Goal: Information Seeking & Learning: Compare options

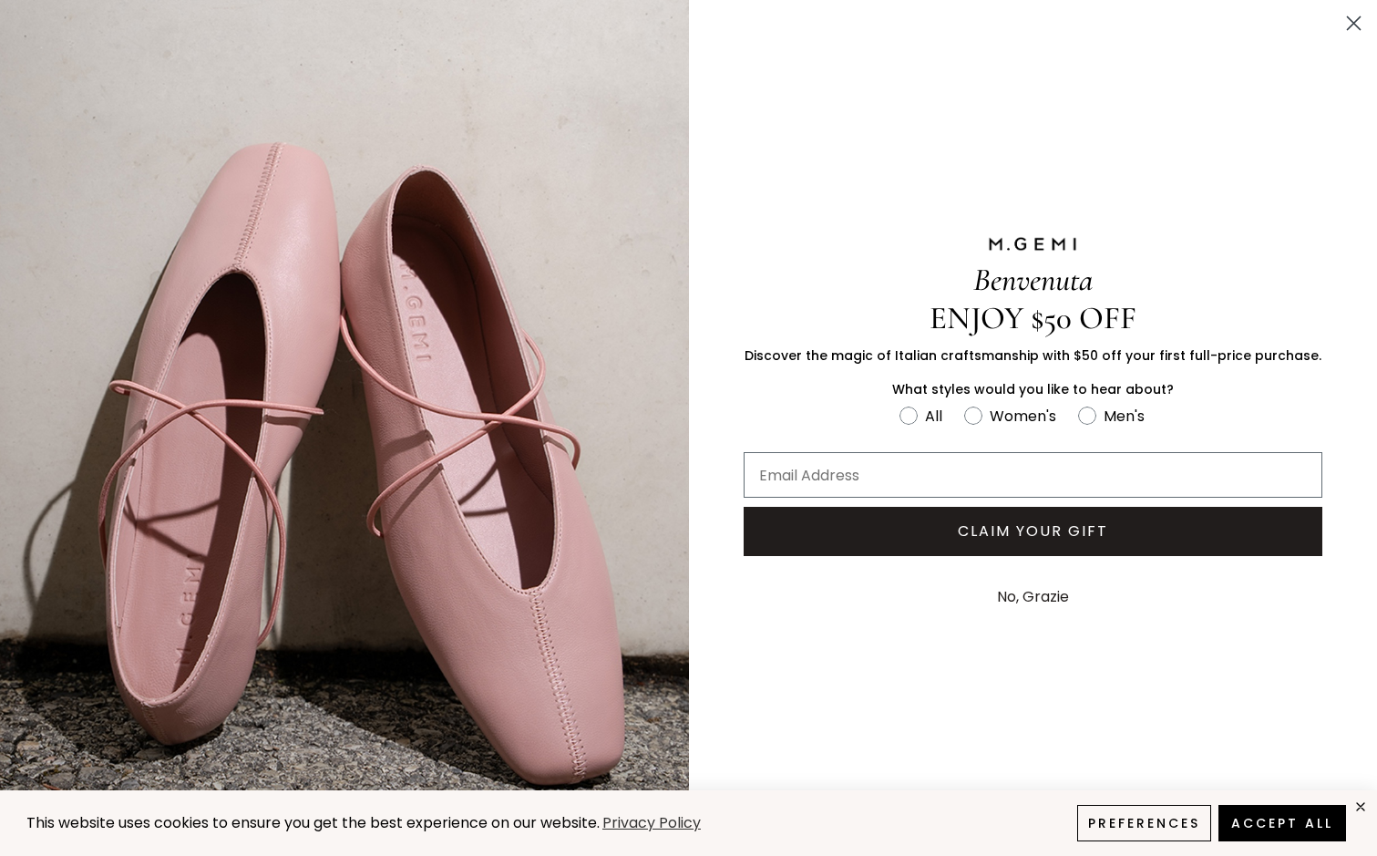
click at [1064, 593] on button "No, Grazie" at bounding box center [1033, 597] width 90 height 46
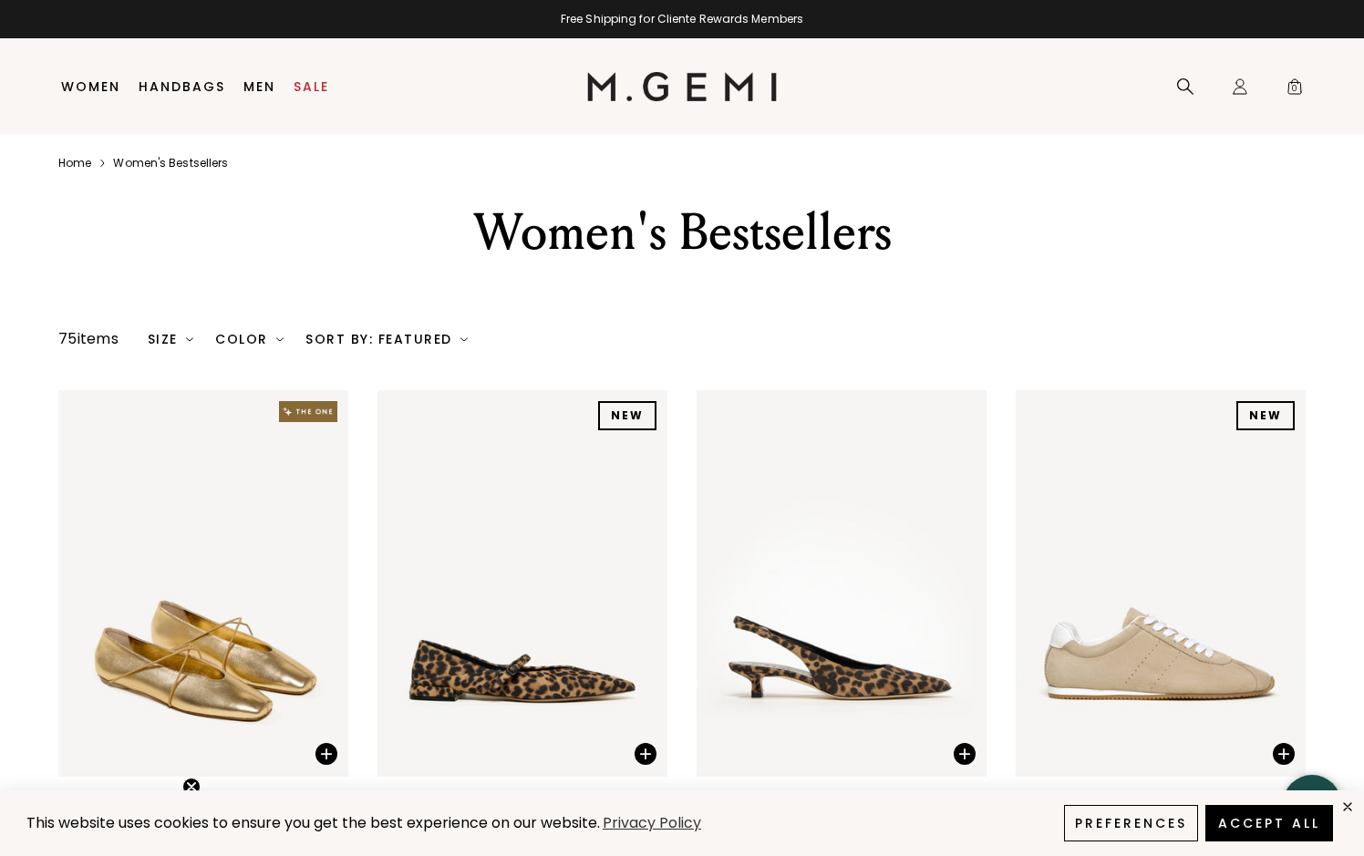
click at [435, 340] on div "Sort By: Featured" at bounding box center [386, 339] width 162 height 15
click at [637, 86] on img at bounding box center [682, 86] width 191 height 29
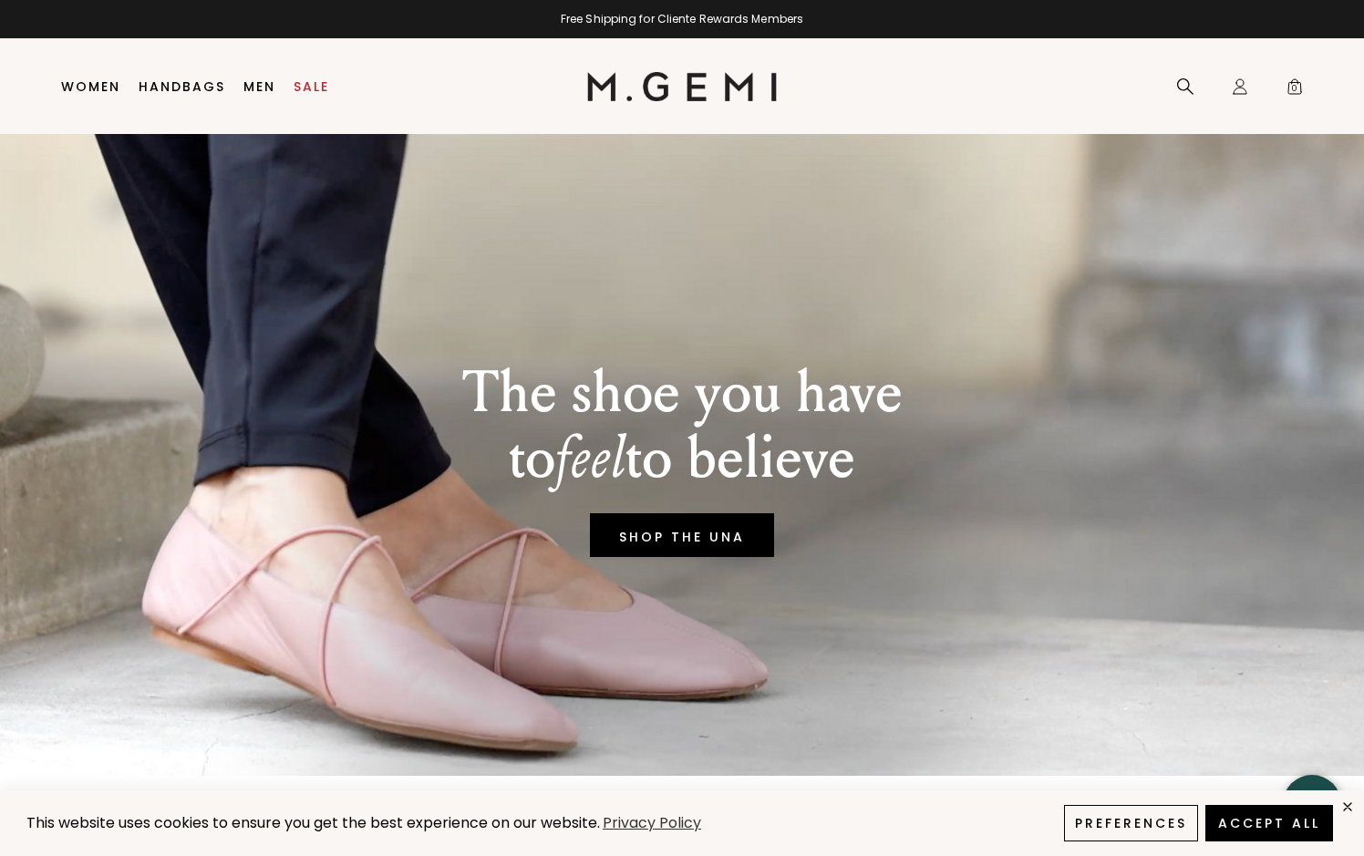
click at [110, 88] on link "Women" at bounding box center [90, 86] width 59 height 15
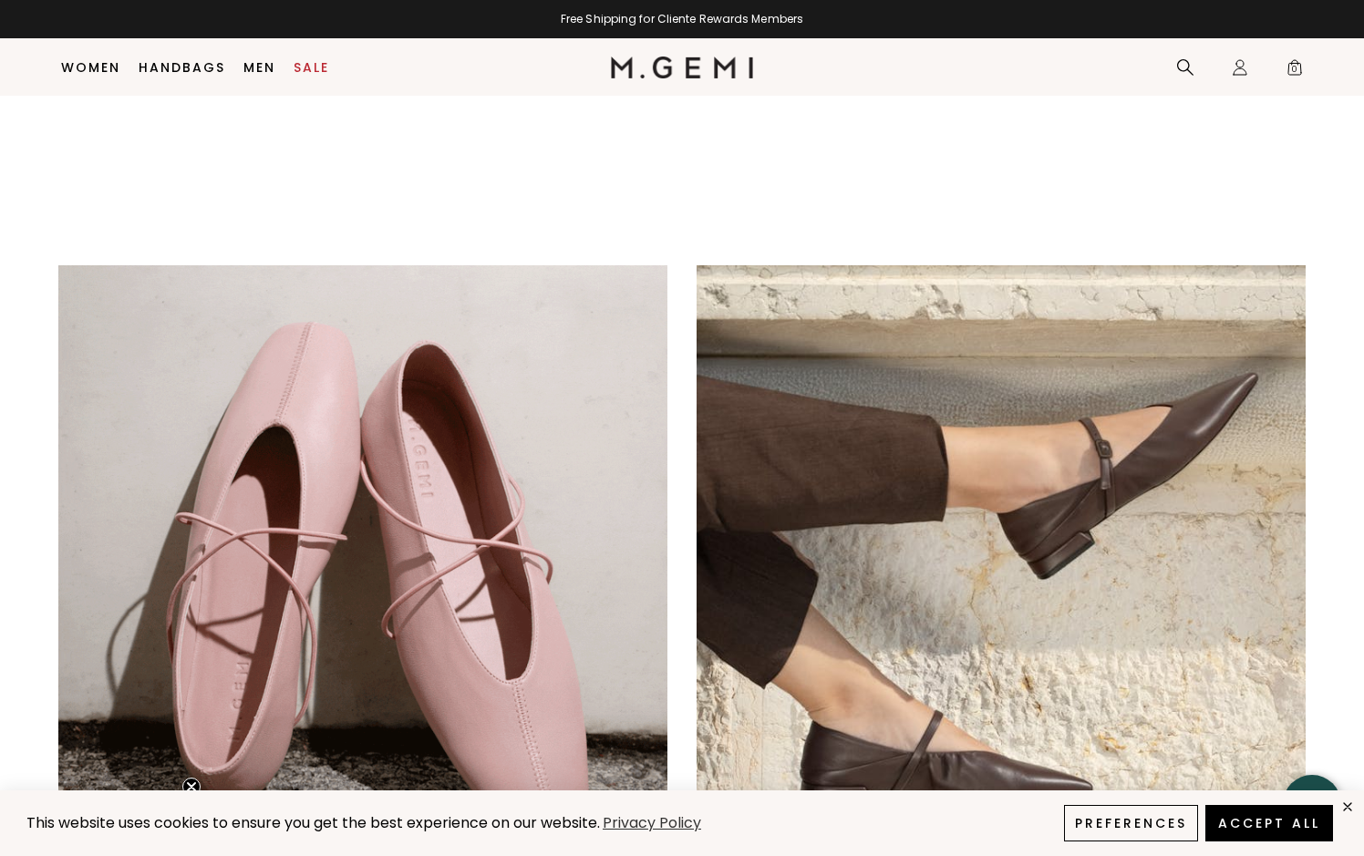
scroll to position [1238, 0]
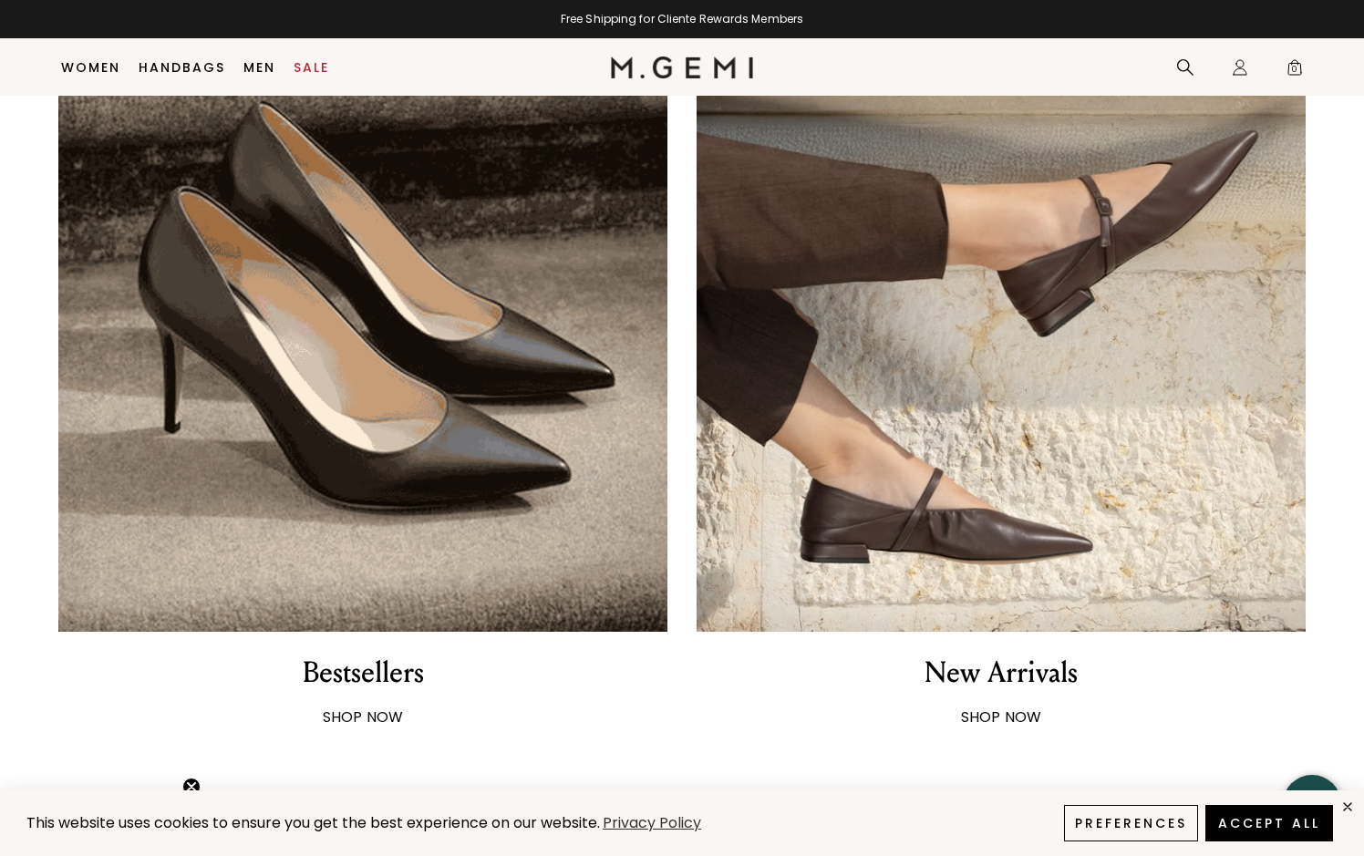
click at [1021, 683] on div "New Arrivals" at bounding box center [1000, 673] width 153 height 38
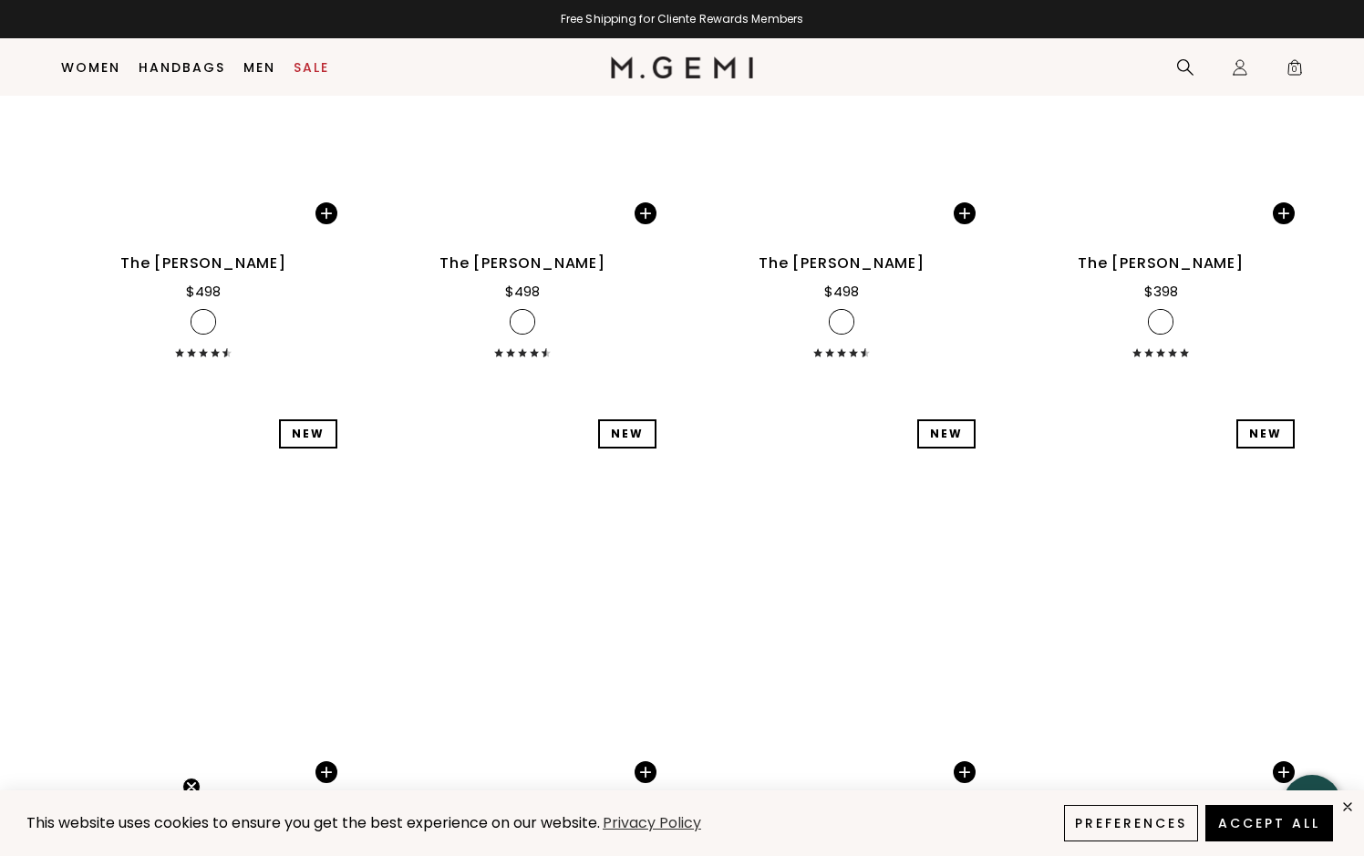
scroll to position [6251, 0]
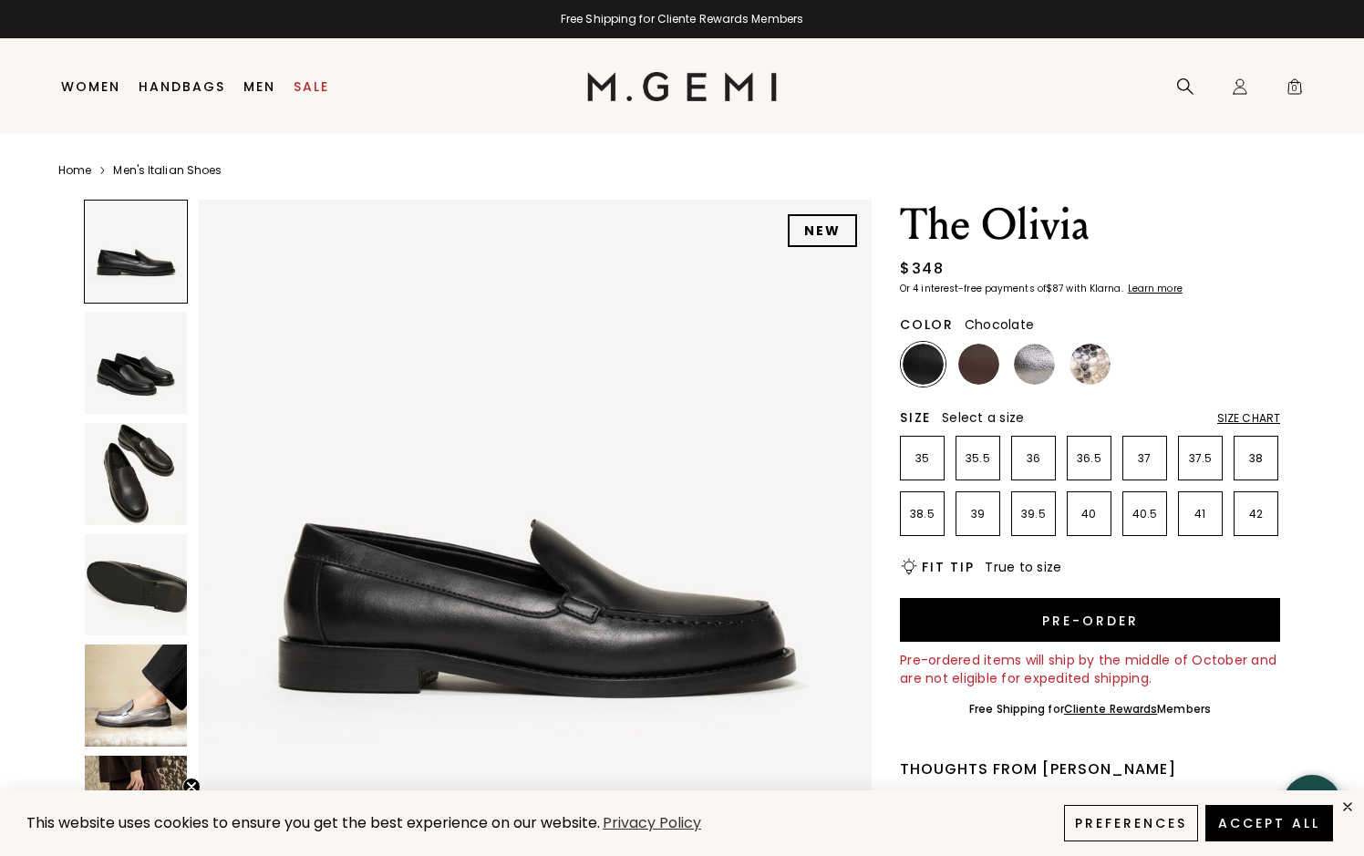
click at [974, 356] on img at bounding box center [978, 364] width 41 height 41
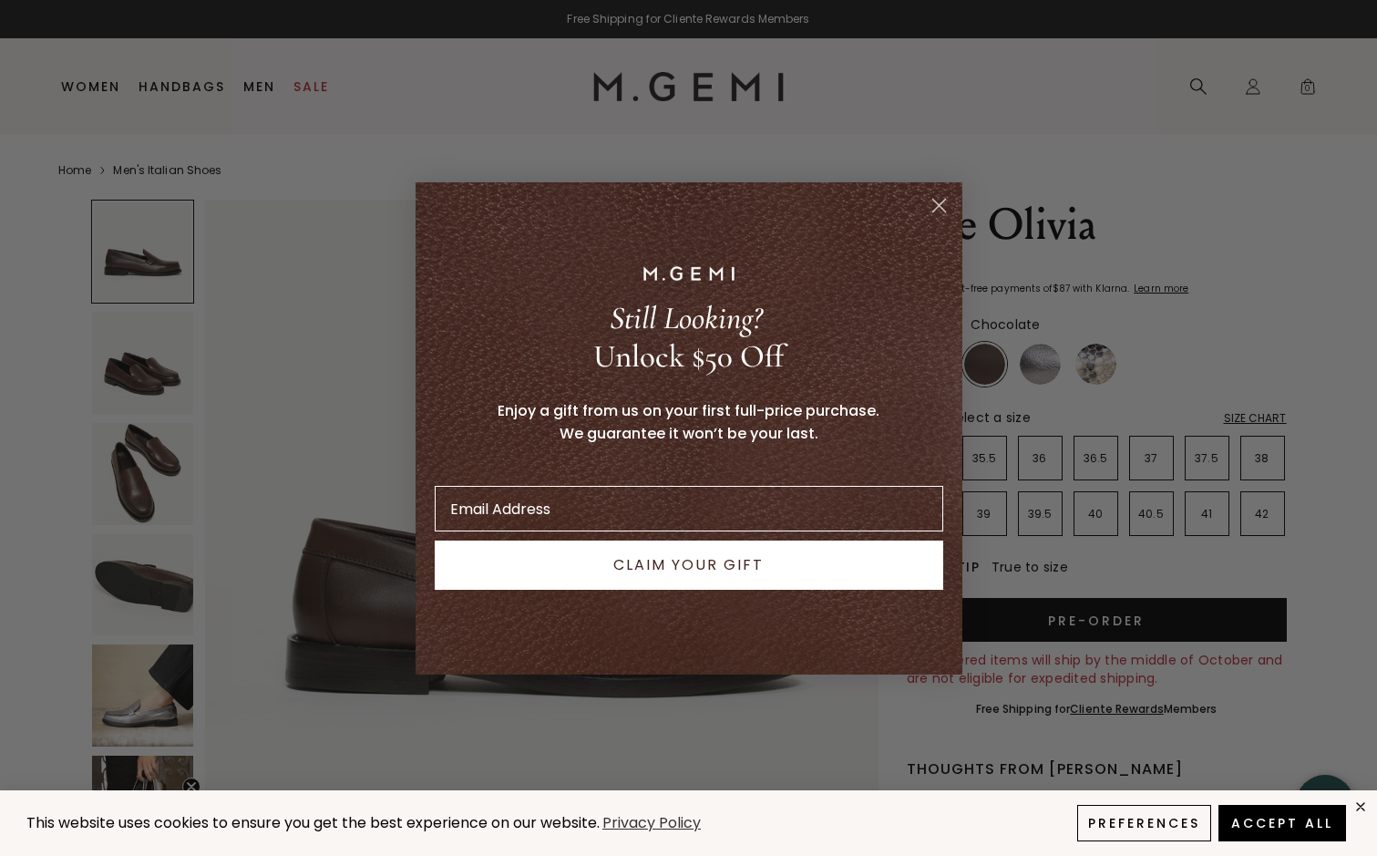
click at [940, 210] on circle "Close dialog" at bounding box center [938, 205] width 30 height 30
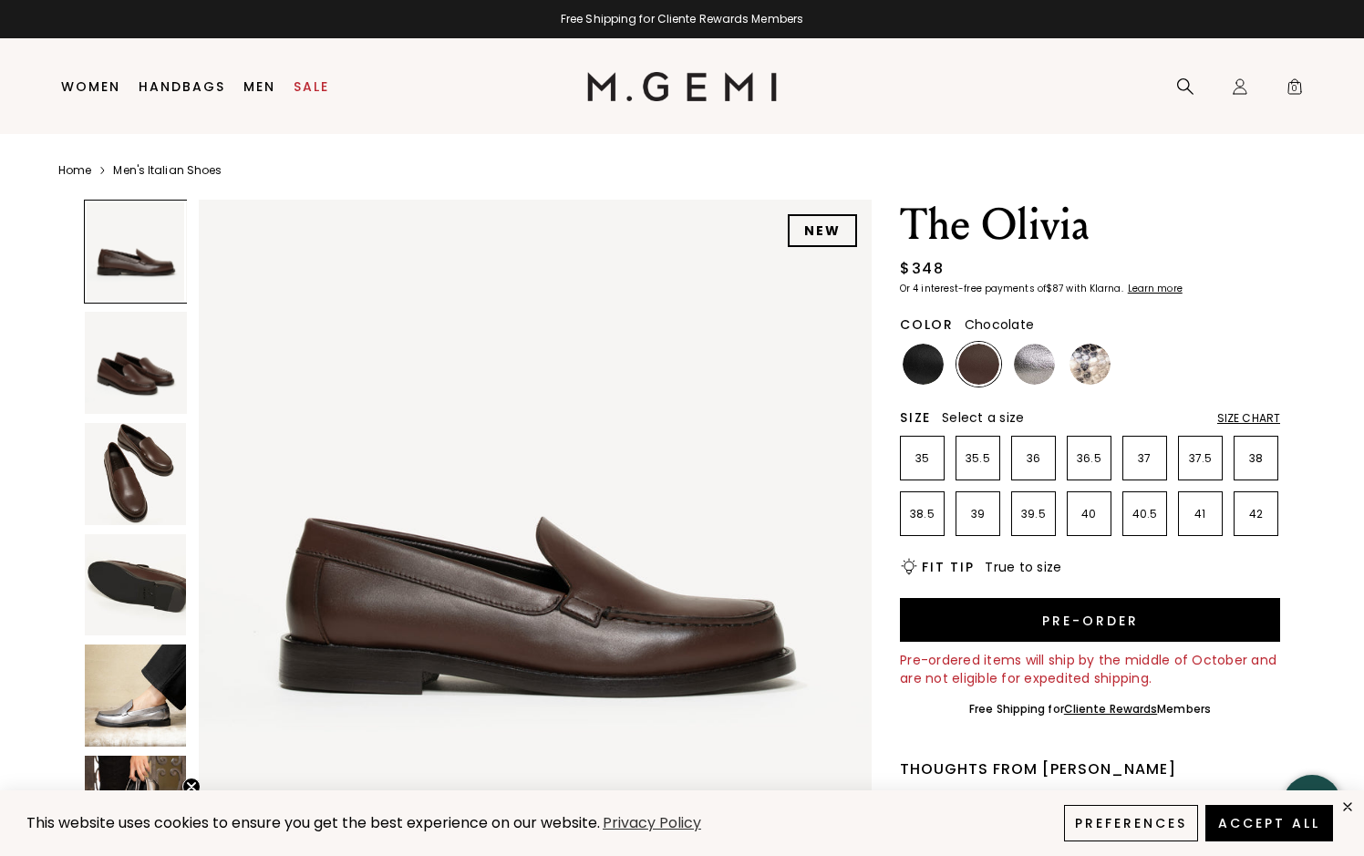
click at [145, 437] on img at bounding box center [136, 474] width 102 height 102
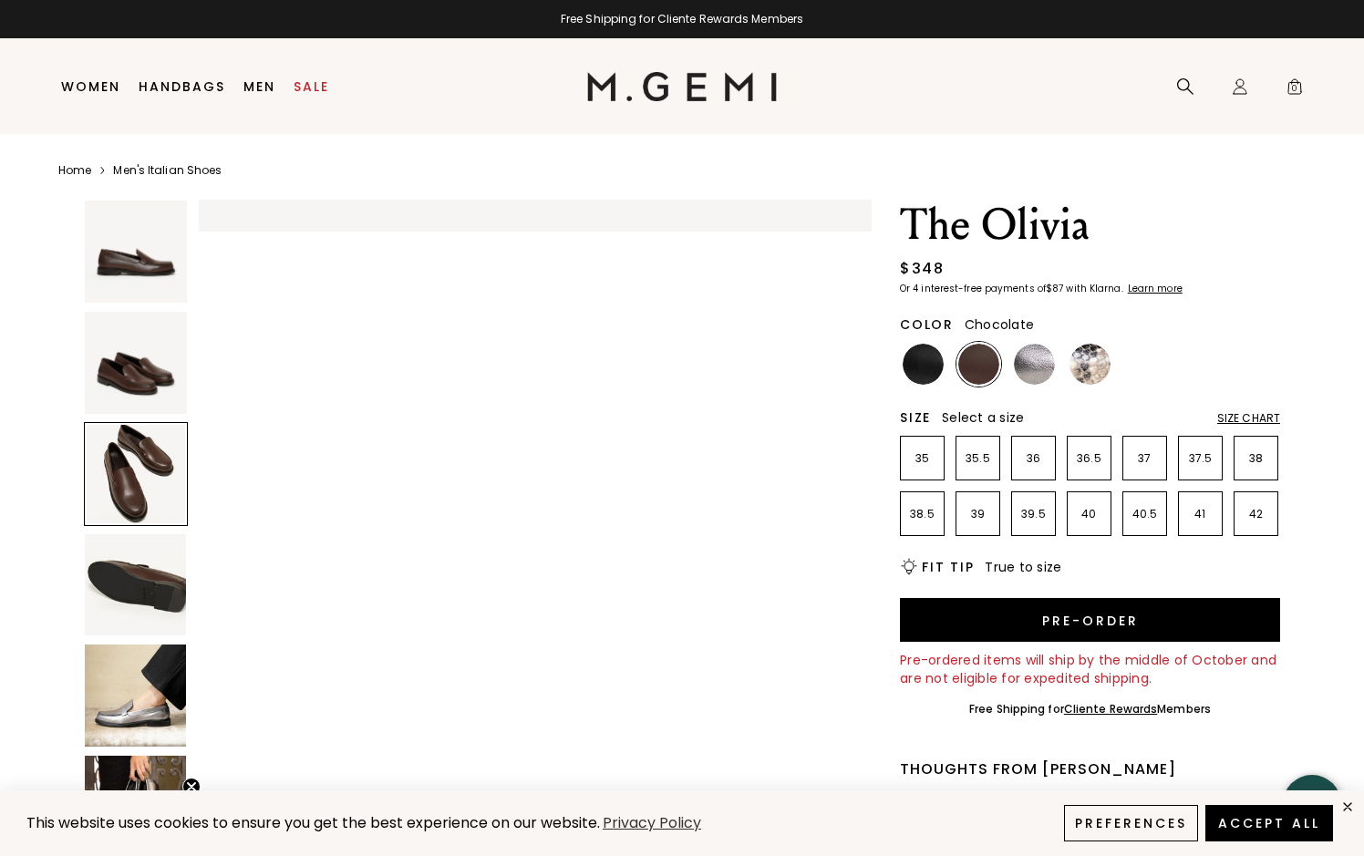
scroll to position [1355, 0]
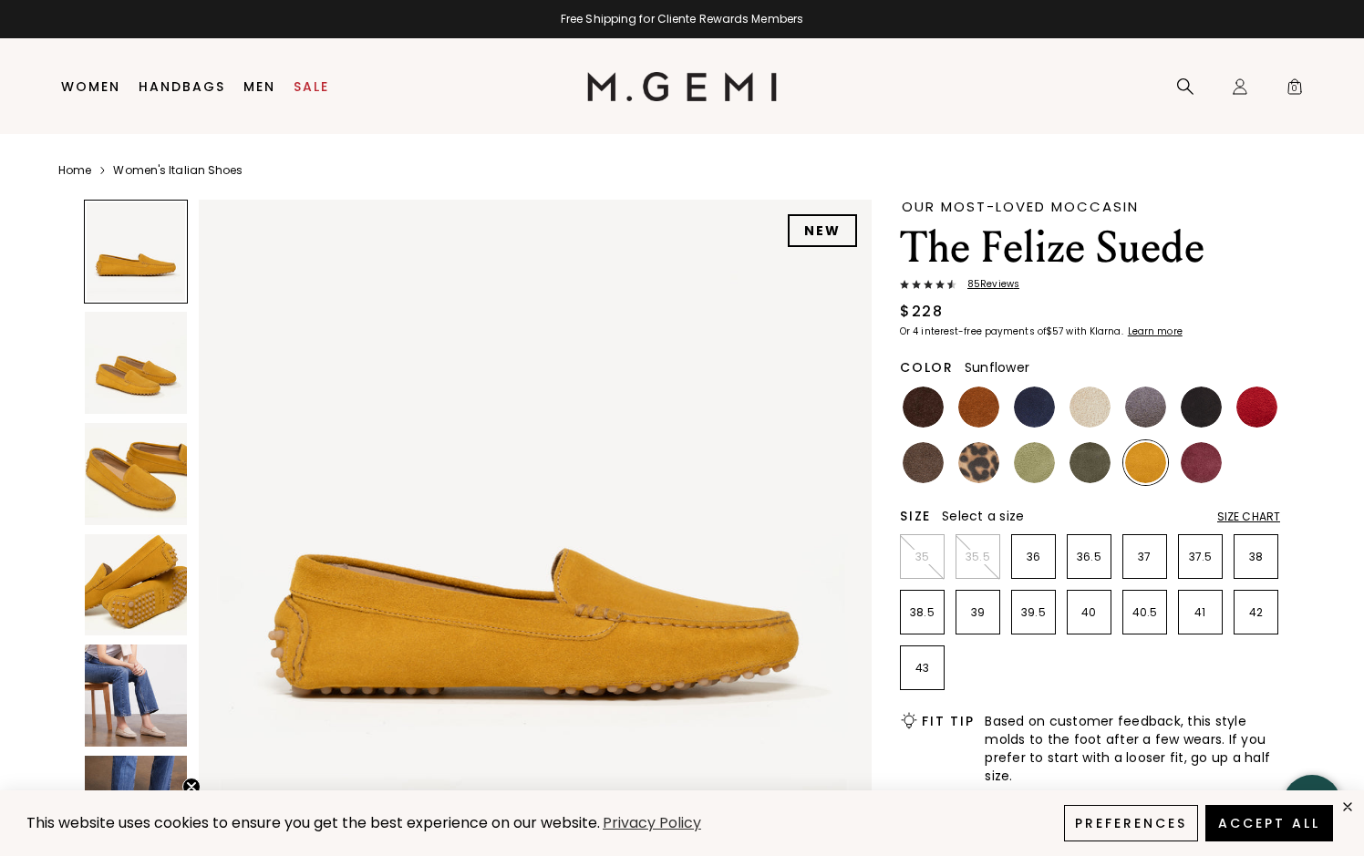
click at [144, 553] on img at bounding box center [136, 585] width 102 height 102
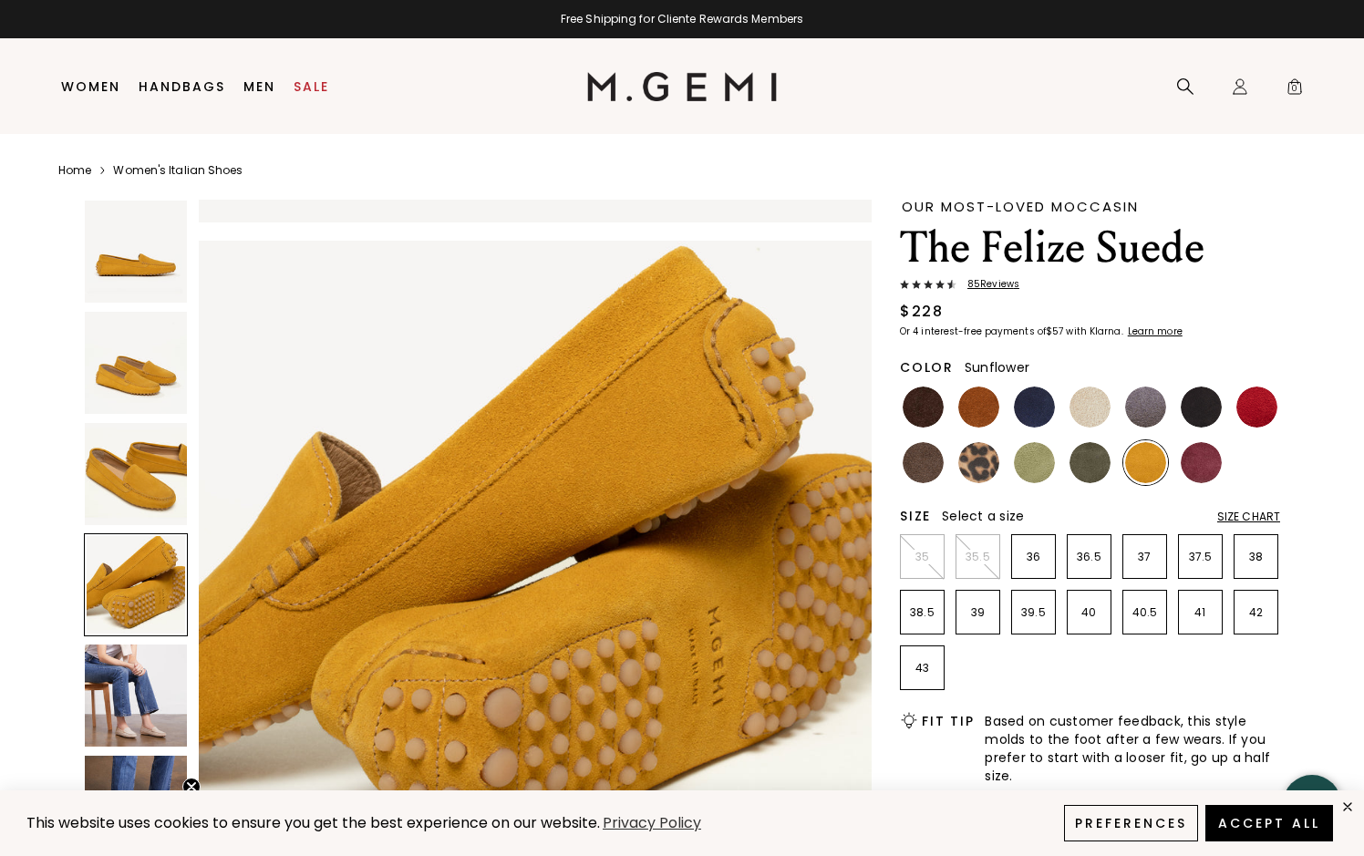
click at [148, 689] on img at bounding box center [136, 695] width 102 height 102
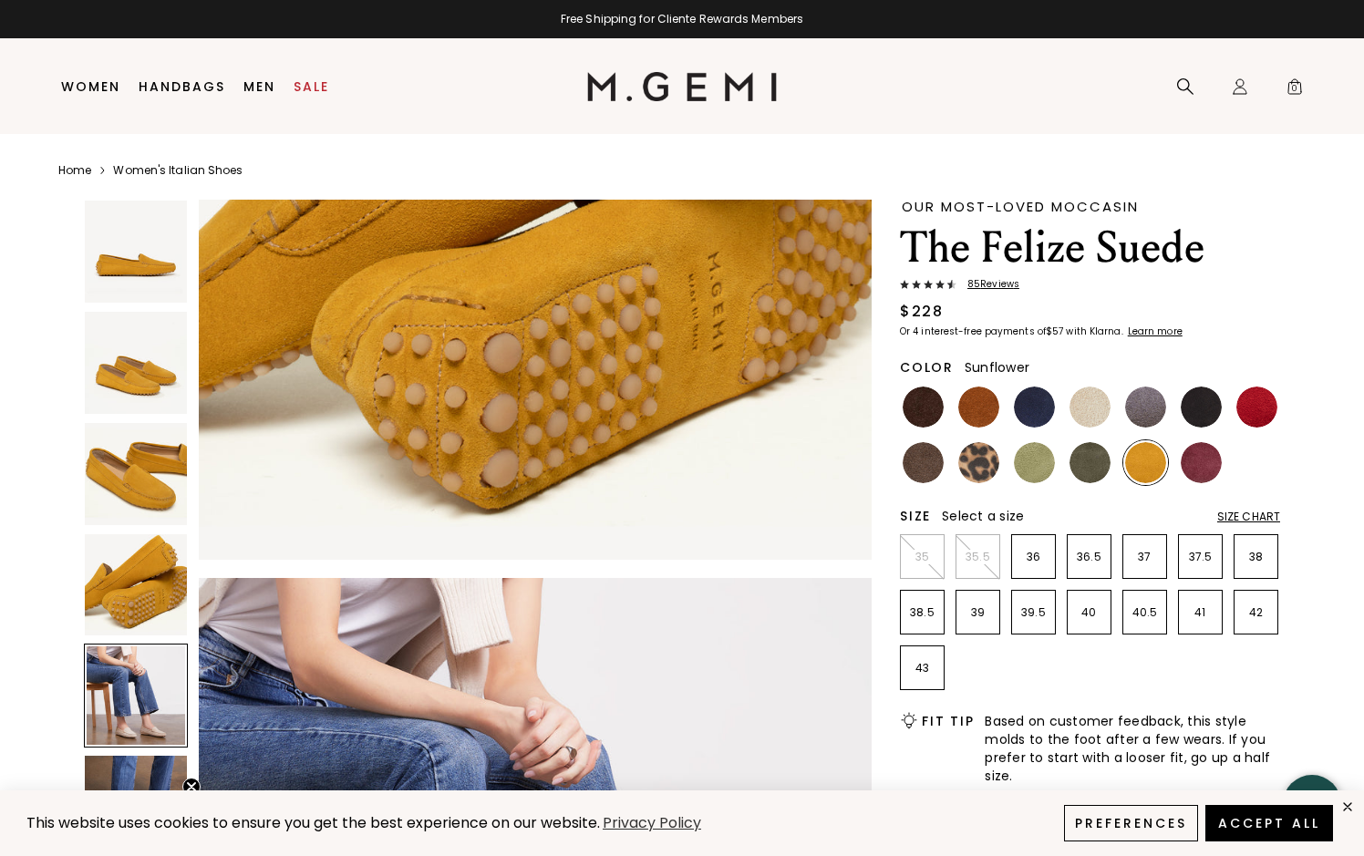
scroll to position [2710, 0]
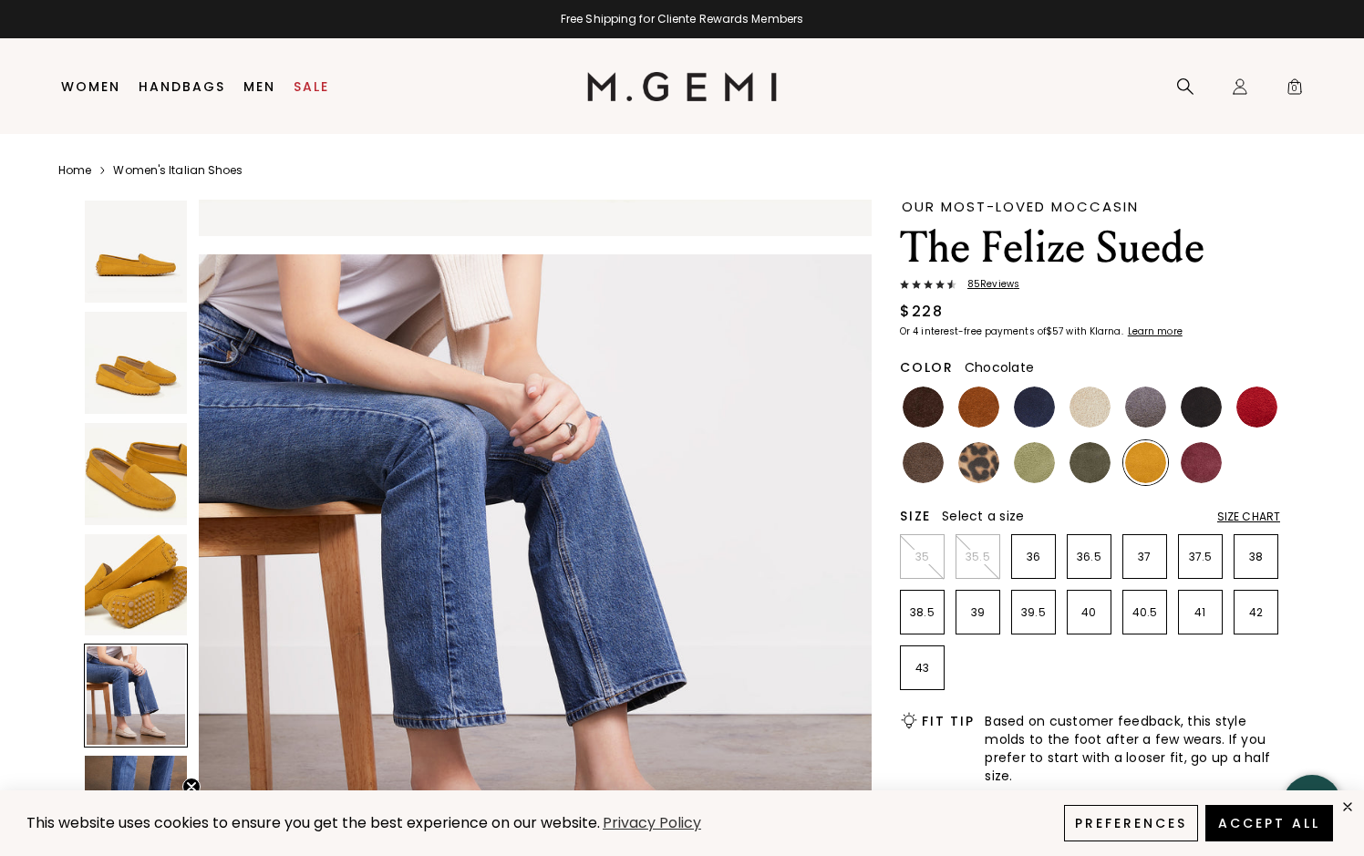
click at [920, 411] on img at bounding box center [922, 406] width 41 height 41
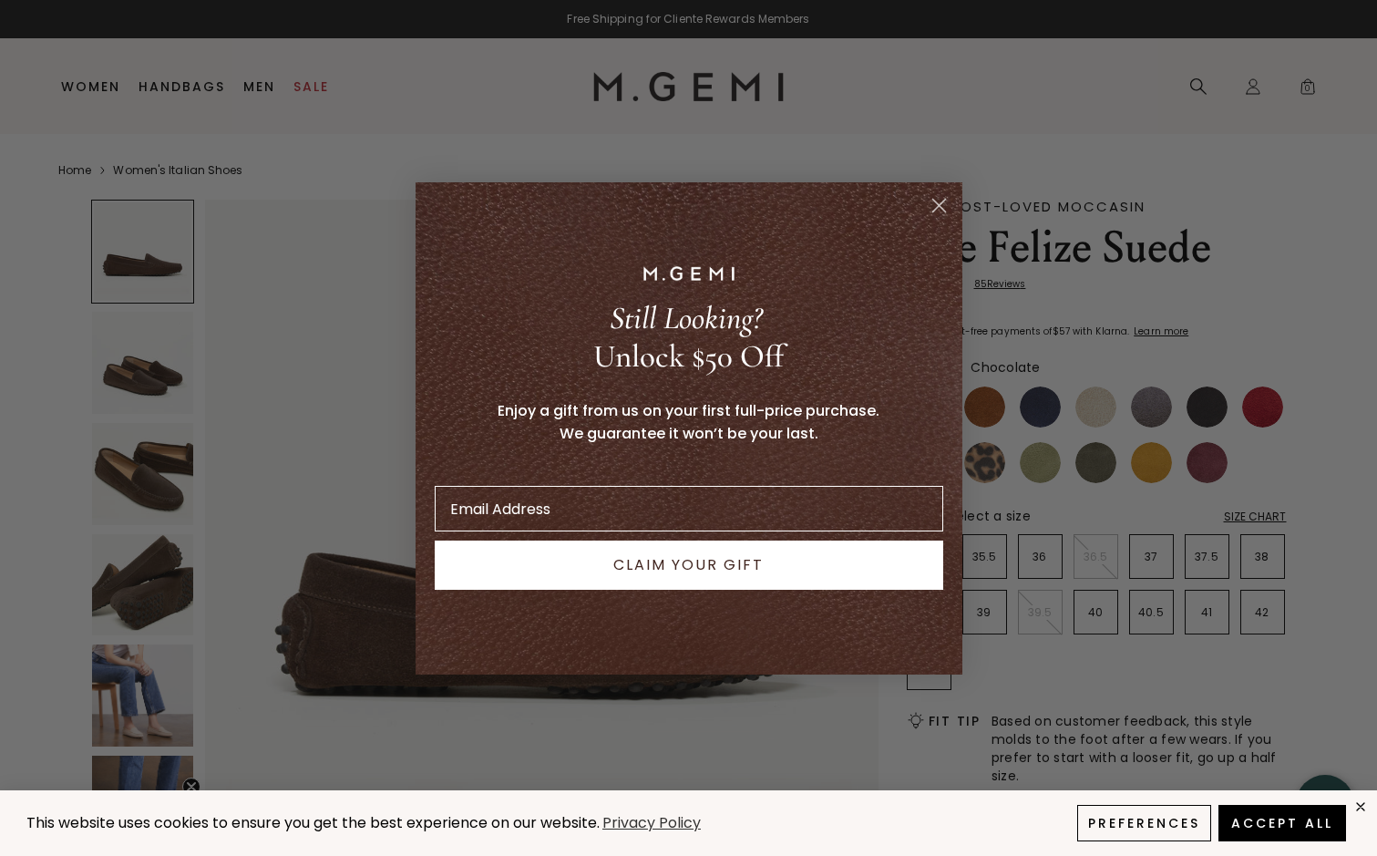
click at [945, 209] on circle "Close dialog" at bounding box center [938, 205] width 30 height 30
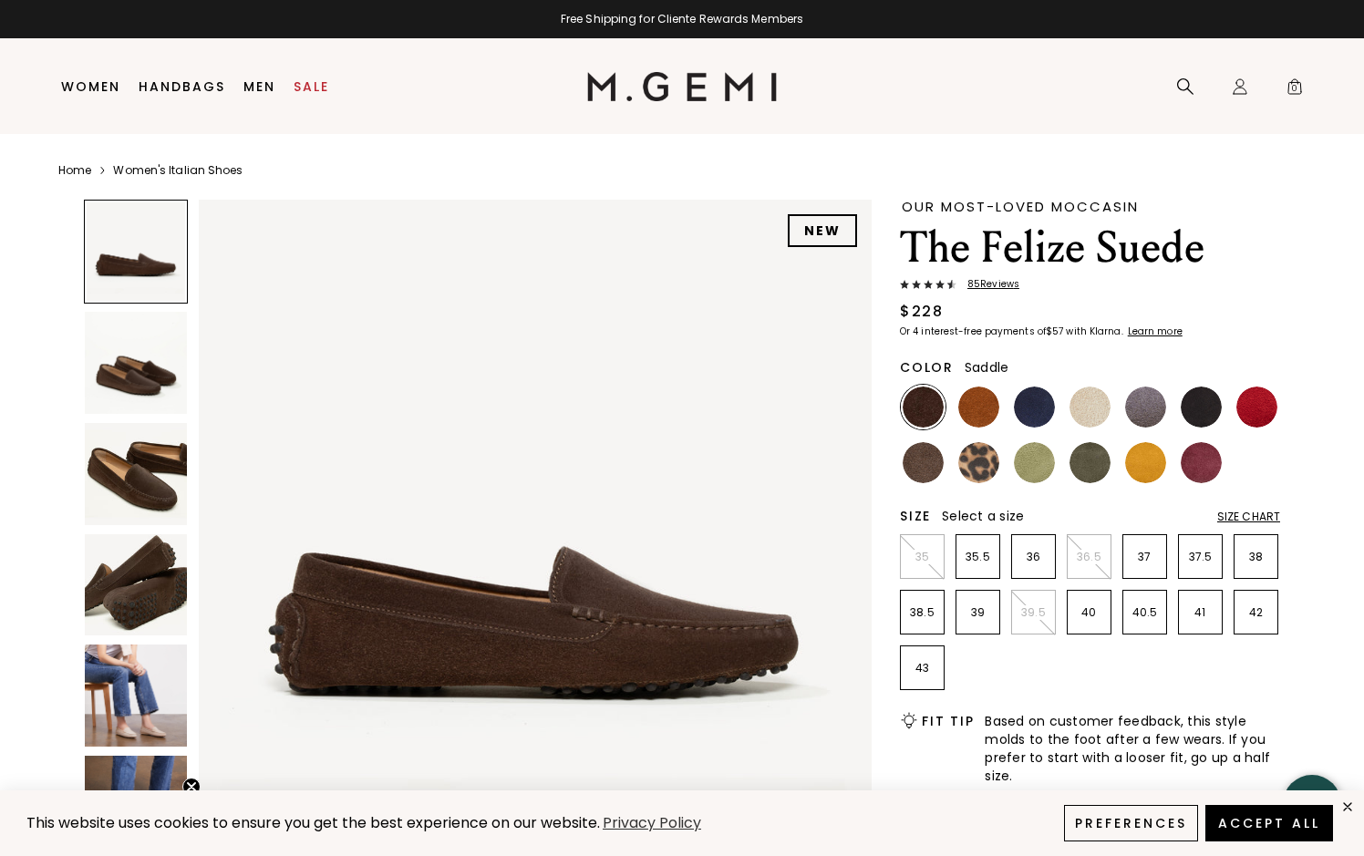
click at [974, 398] on img at bounding box center [978, 406] width 41 height 41
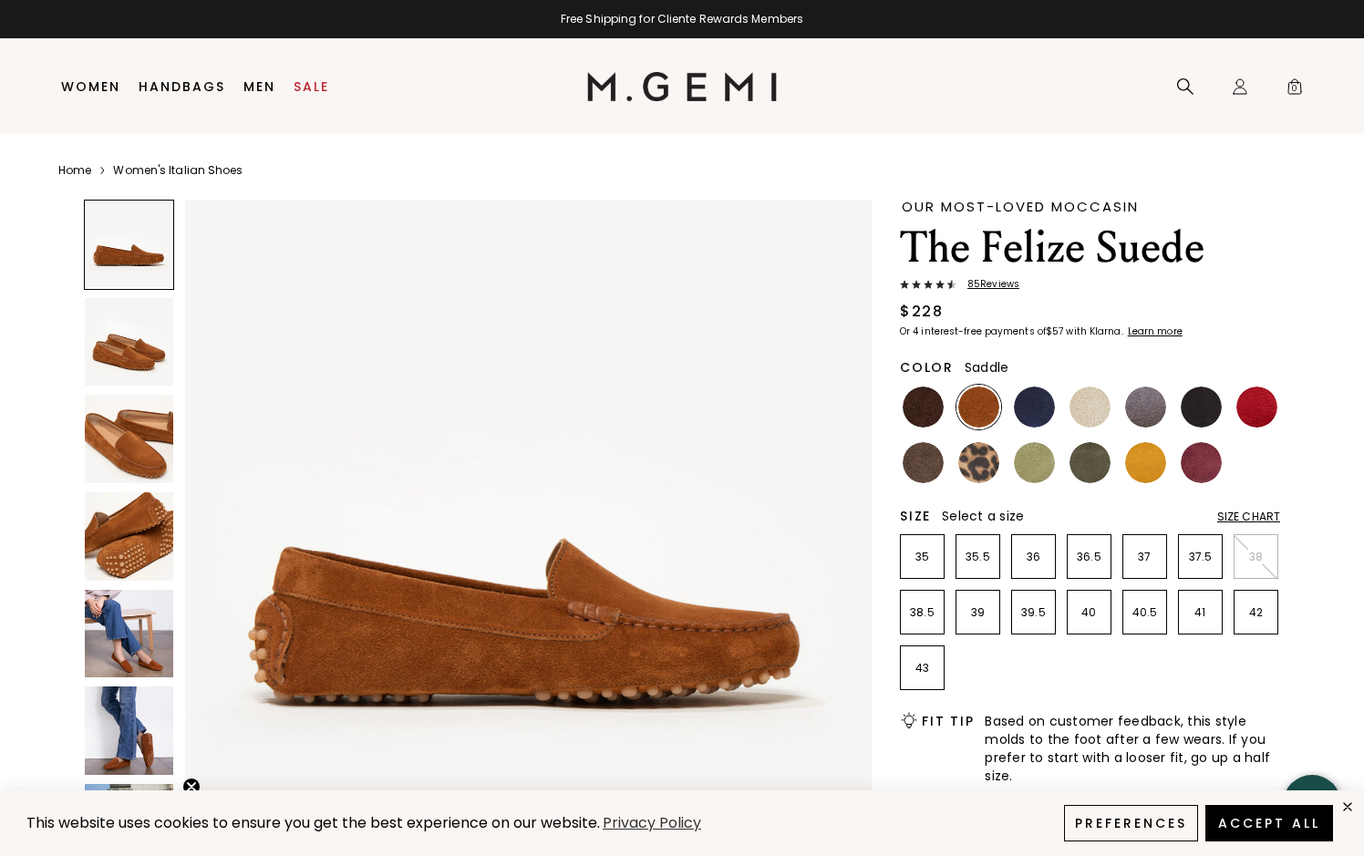
click at [129, 631] on img at bounding box center [129, 634] width 88 height 88
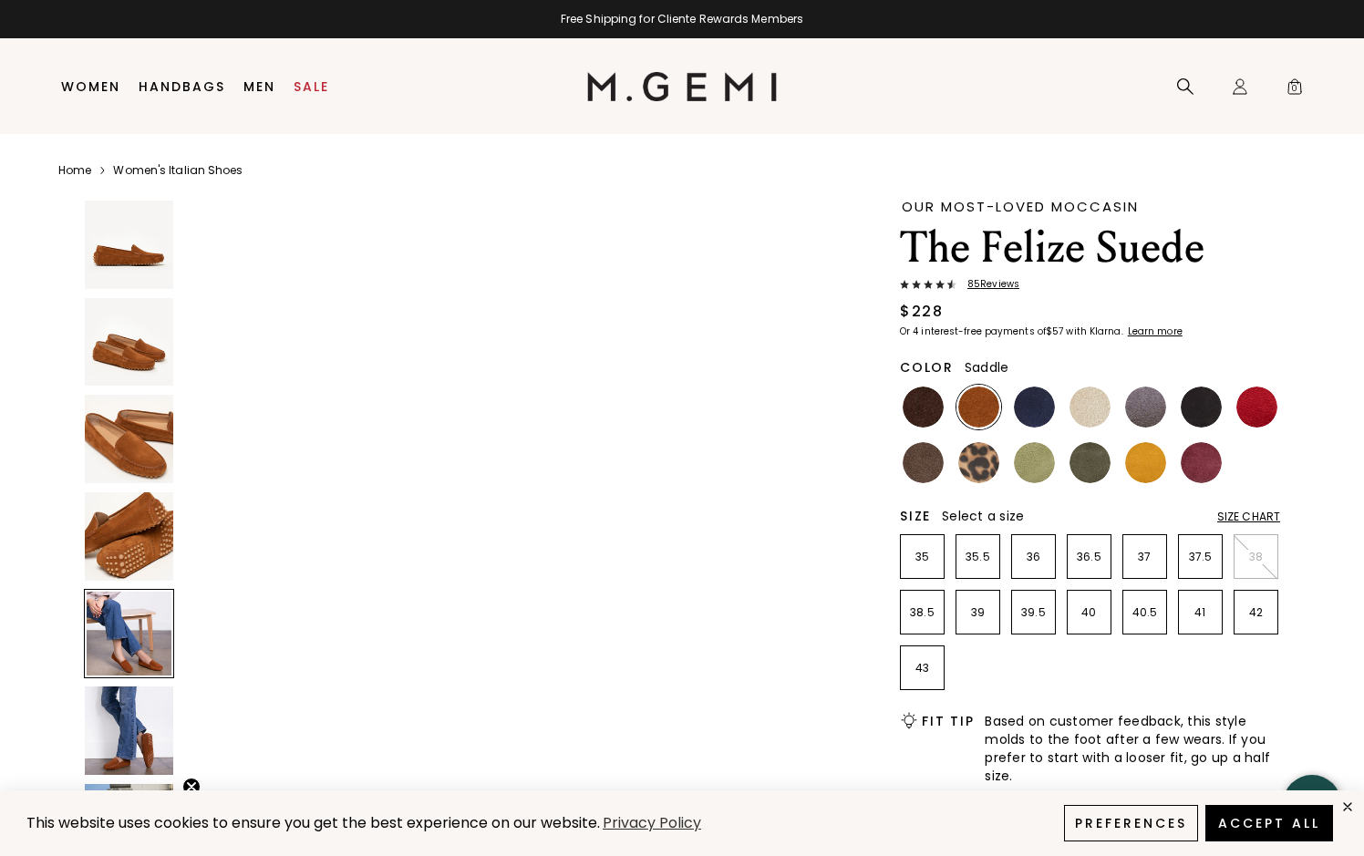
scroll to position [2766, 0]
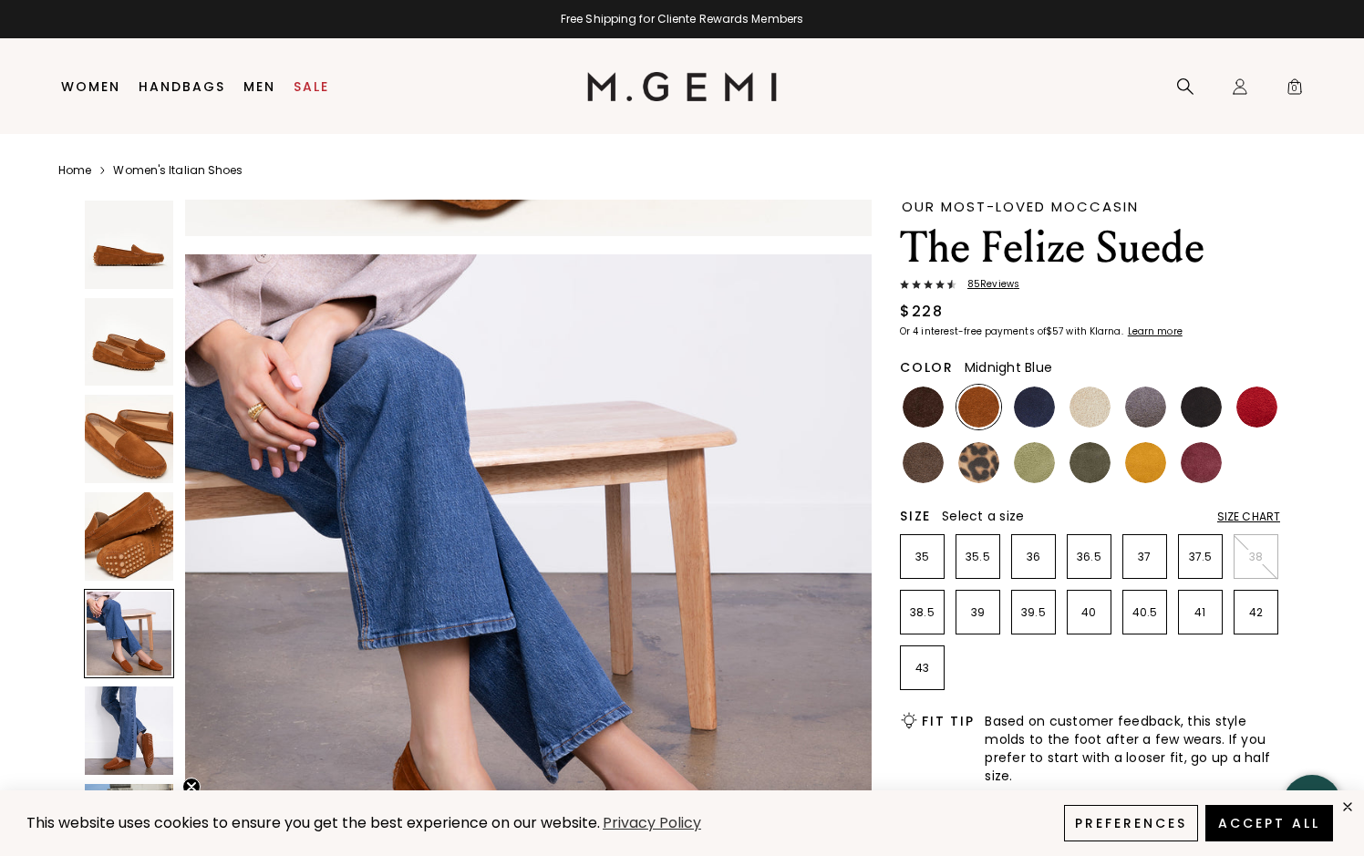
click at [1048, 407] on img at bounding box center [1034, 406] width 41 height 41
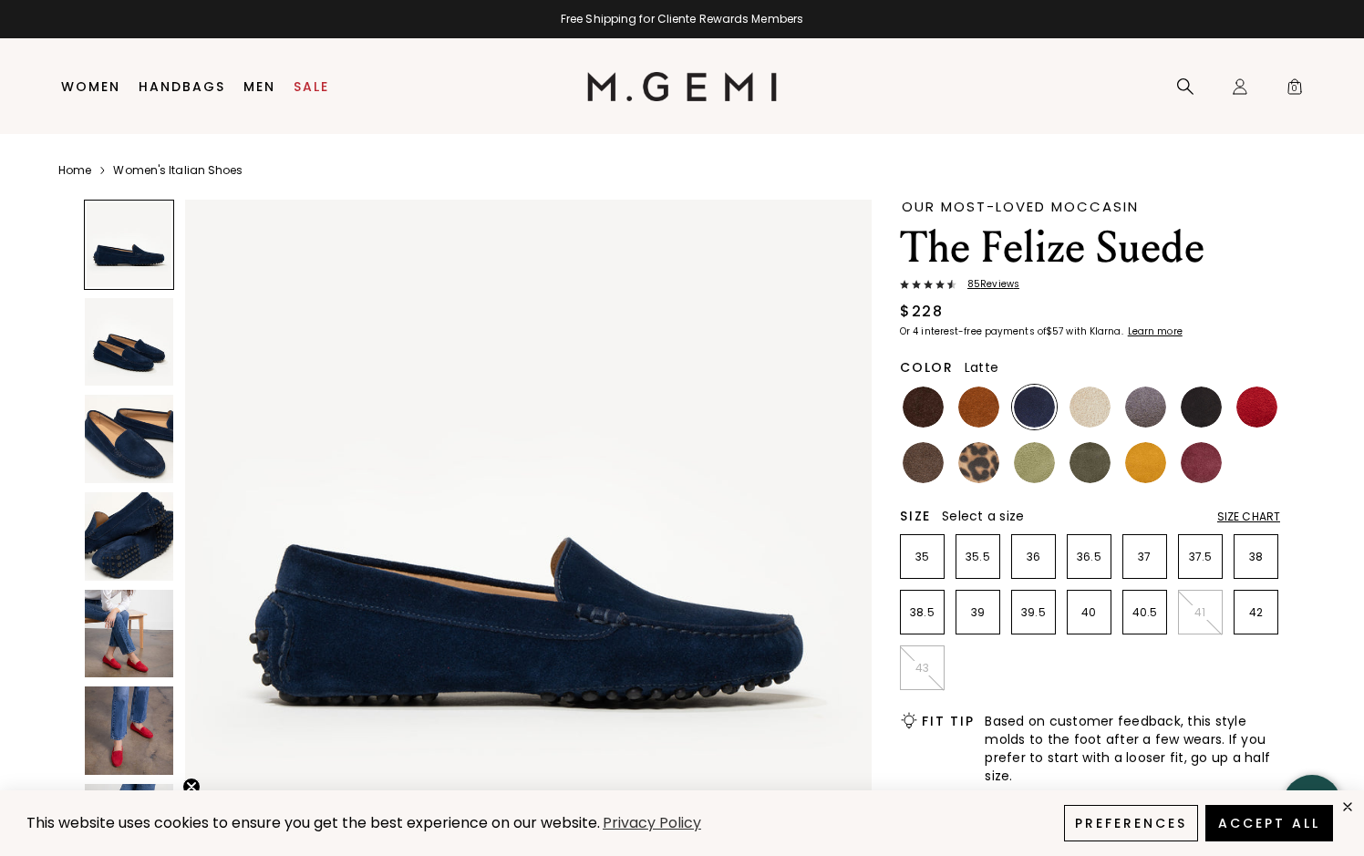
click at [1105, 409] on img at bounding box center [1089, 406] width 41 height 41
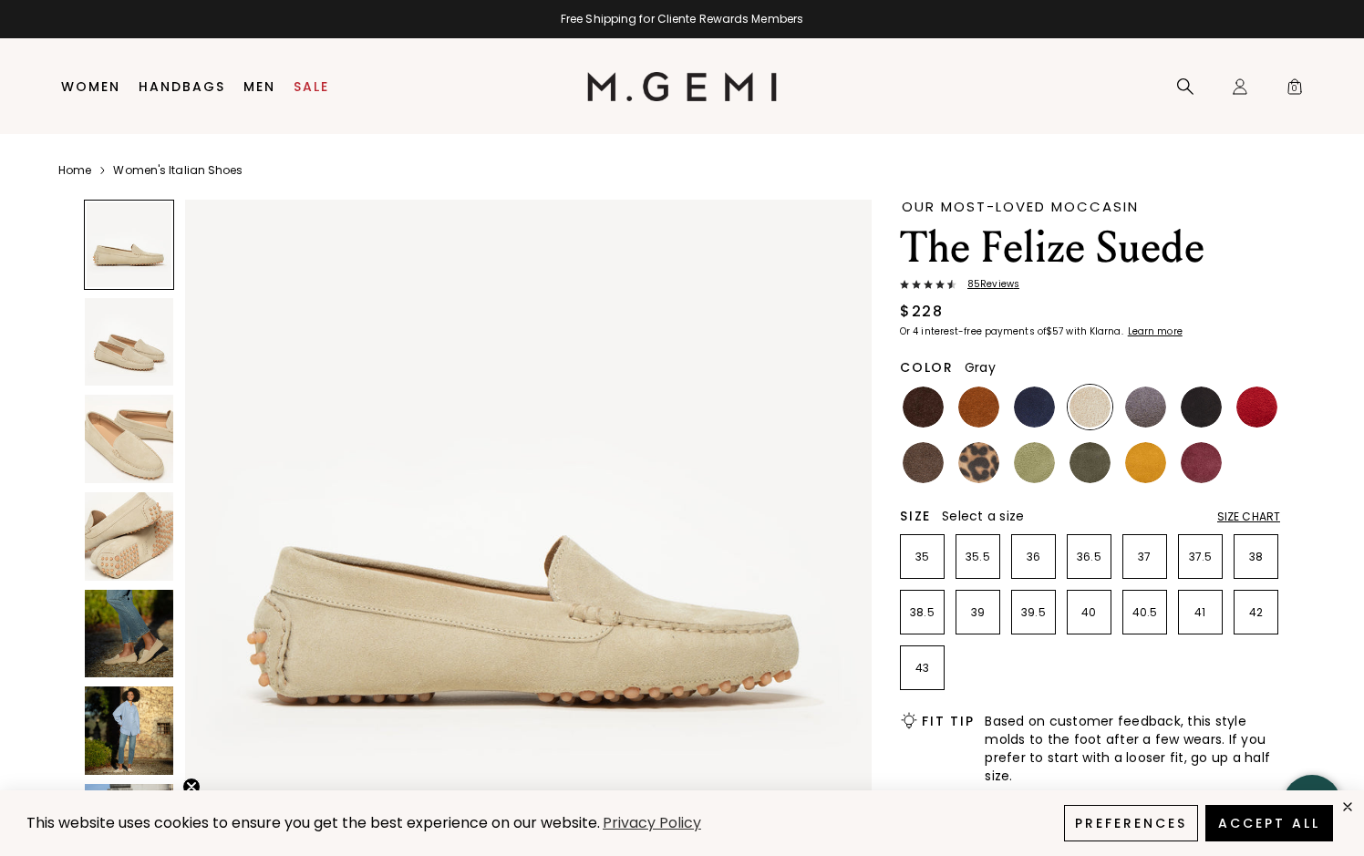
click at [1137, 408] on img at bounding box center [1145, 406] width 41 height 41
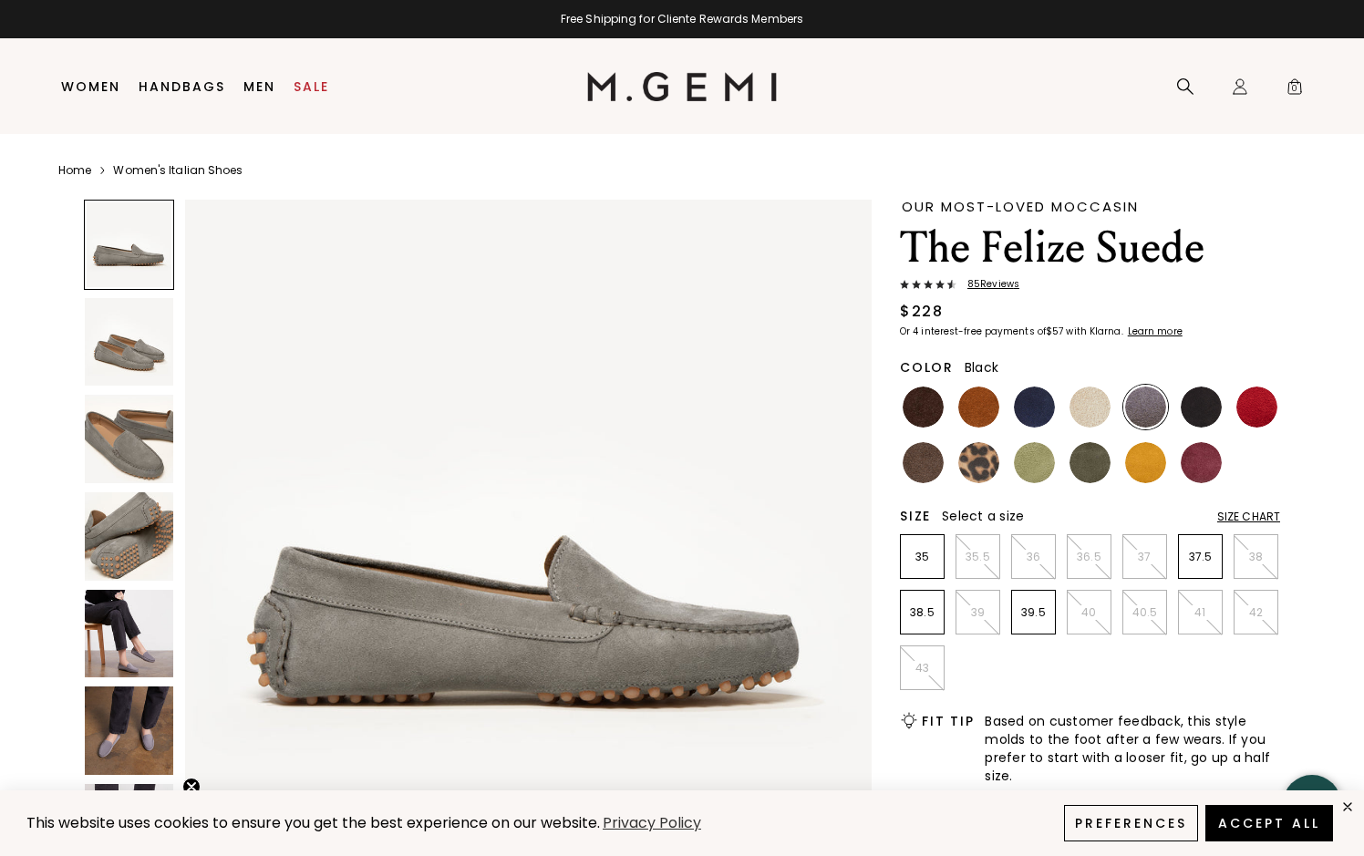
click at [1192, 407] on img at bounding box center [1200, 406] width 41 height 41
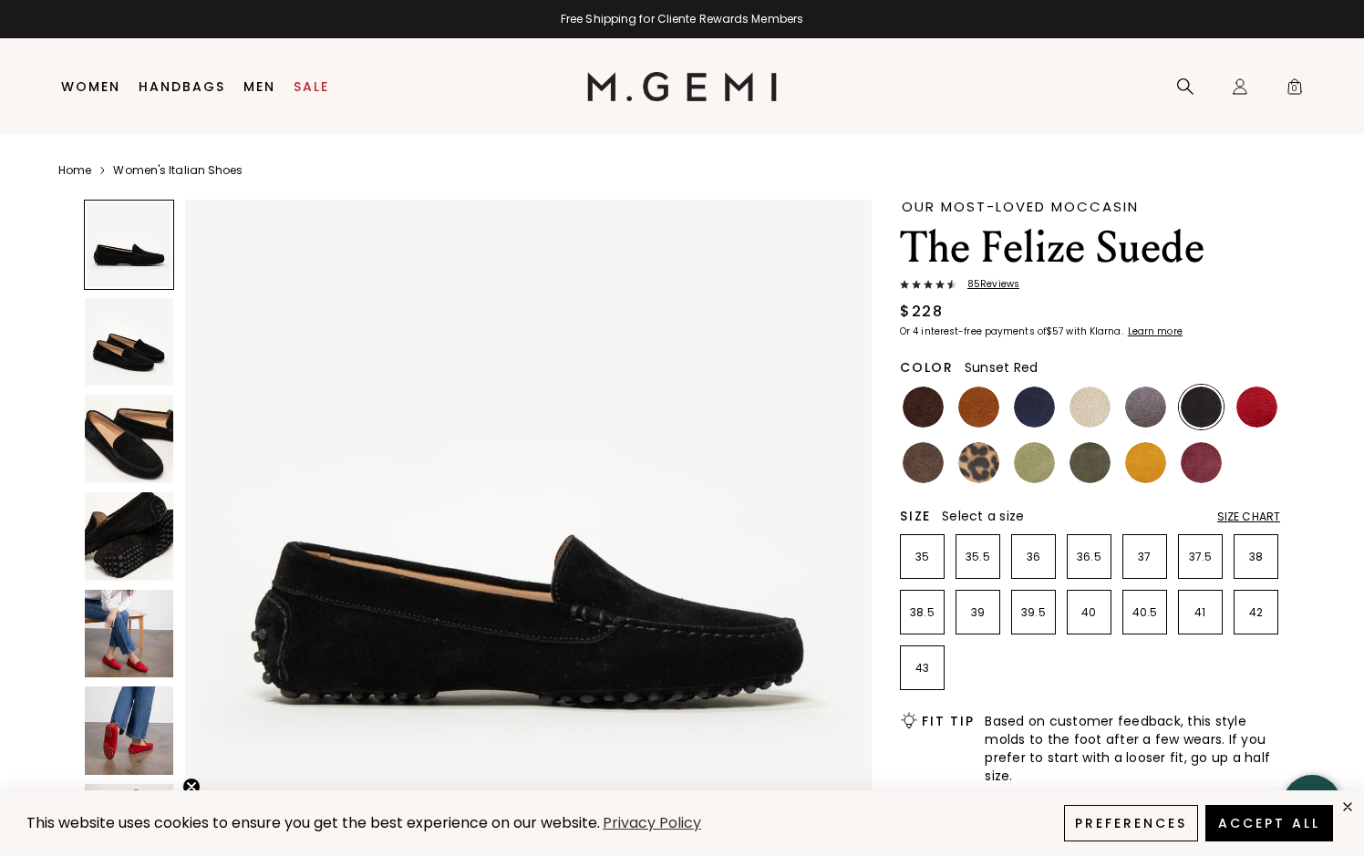
click at [1256, 407] on img at bounding box center [1256, 406] width 41 height 41
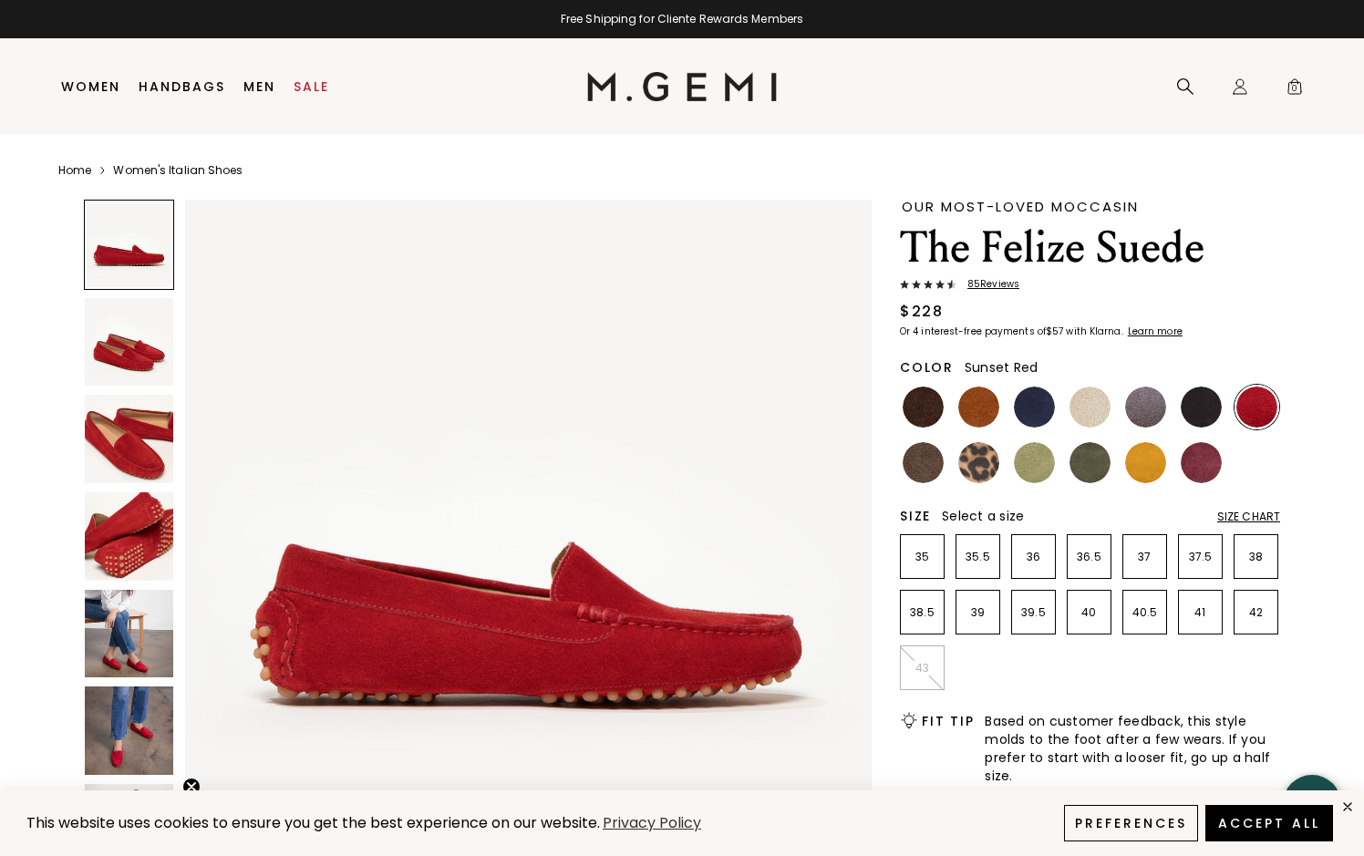
click at [139, 510] on img at bounding box center [129, 536] width 88 height 88
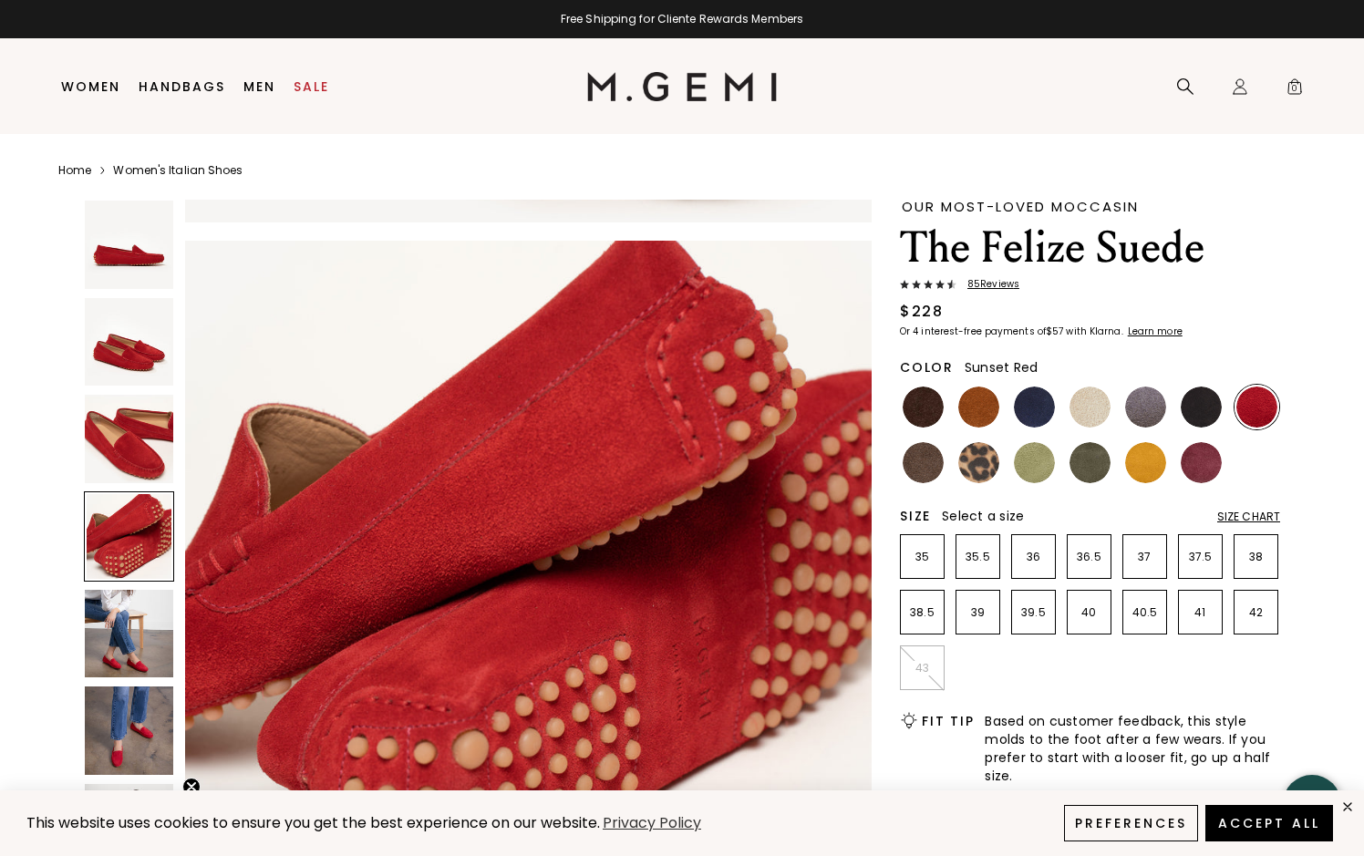
click at [123, 634] on img at bounding box center [129, 634] width 88 height 88
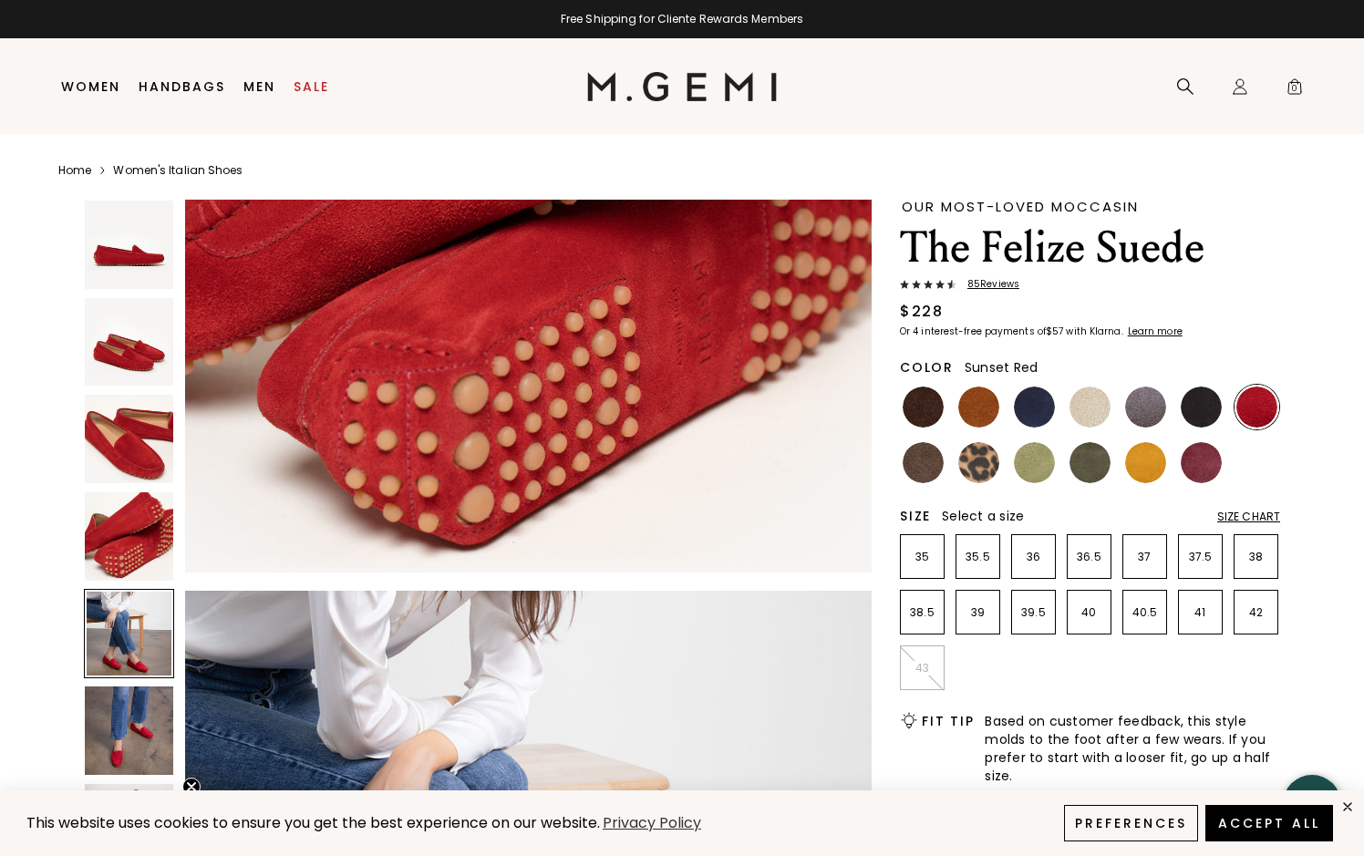
scroll to position [2766, 0]
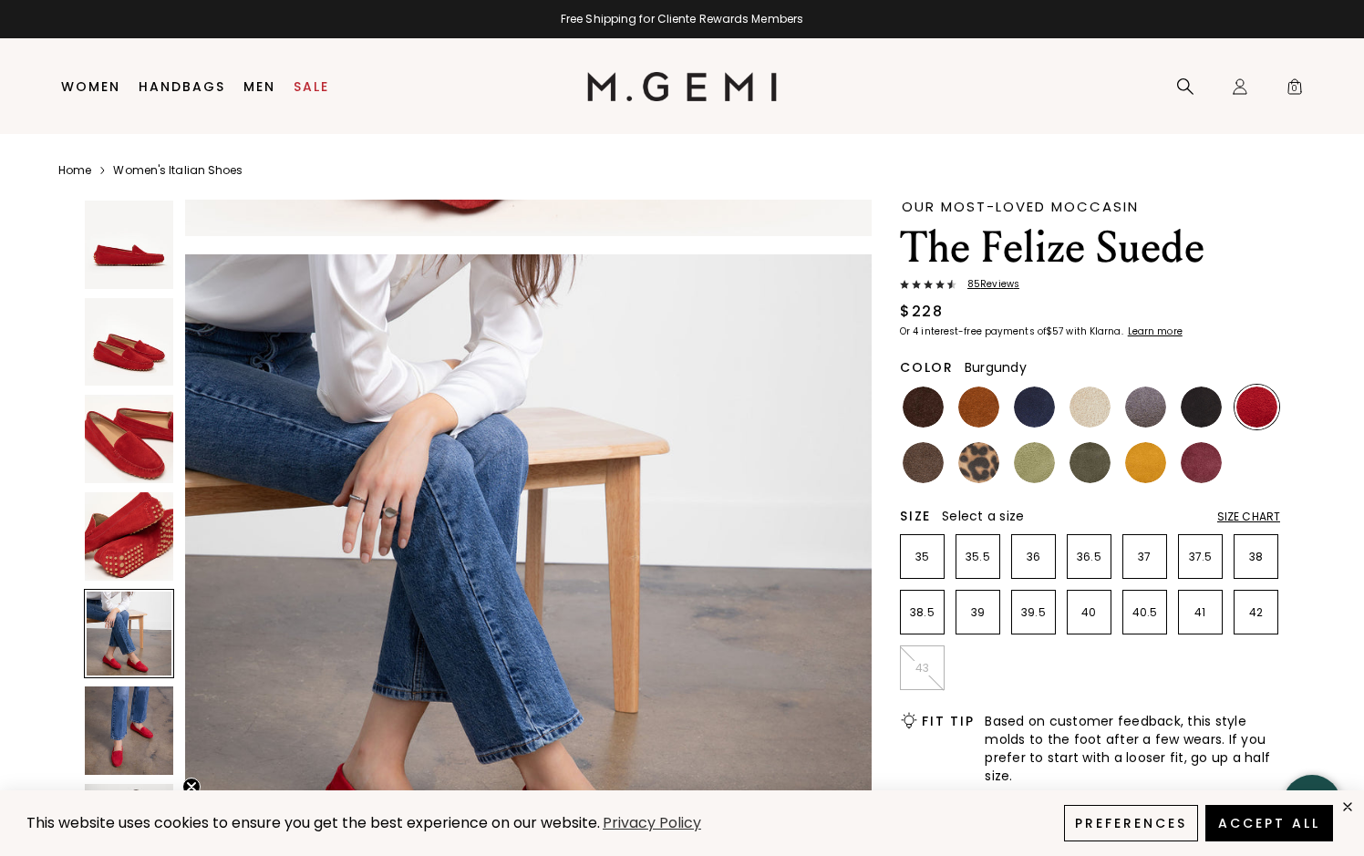
click at [1190, 462] on img at bounding box center [1200, 462] width 41 height 41
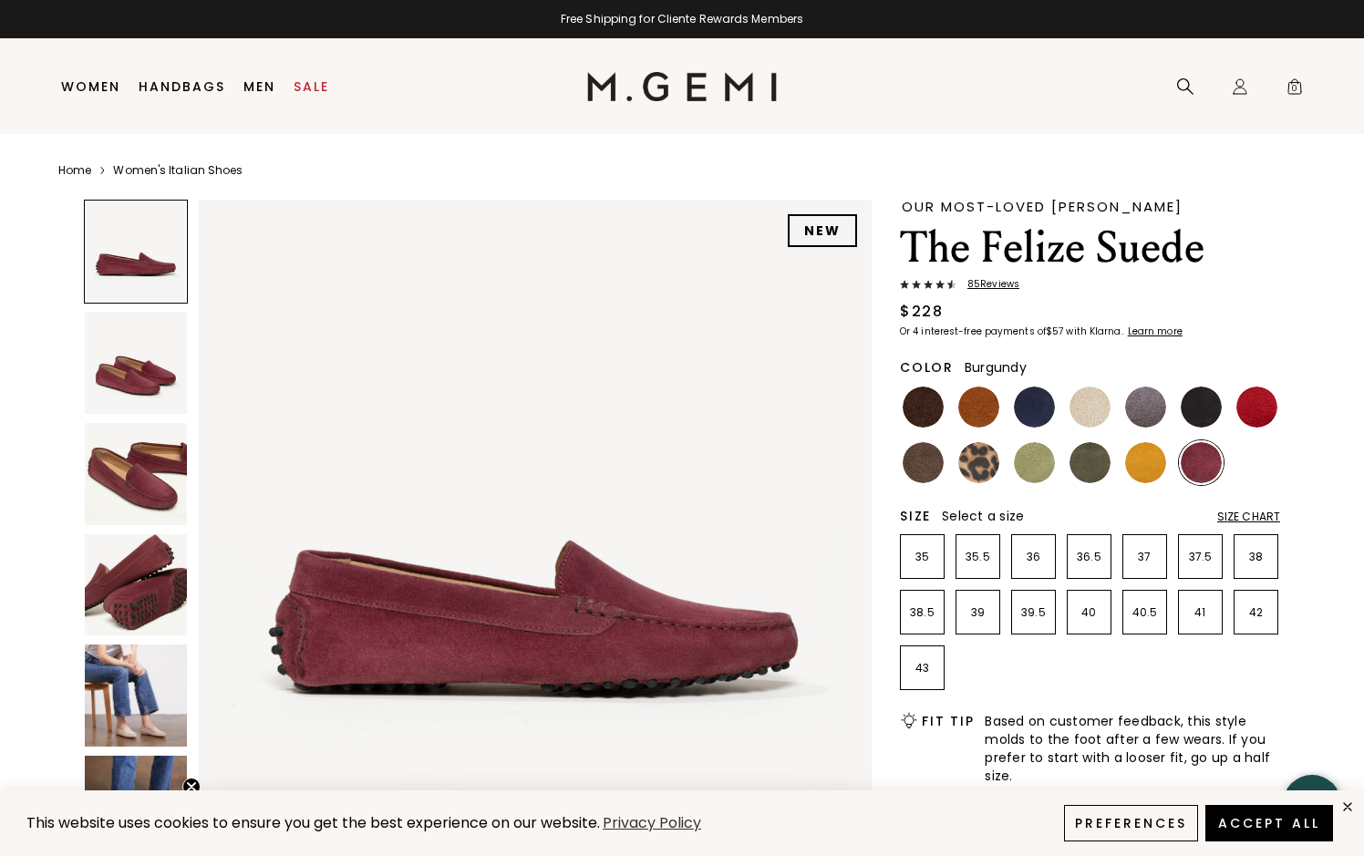
click at [104, 687] on img at bounding box center [136, 695] width 102 height 102
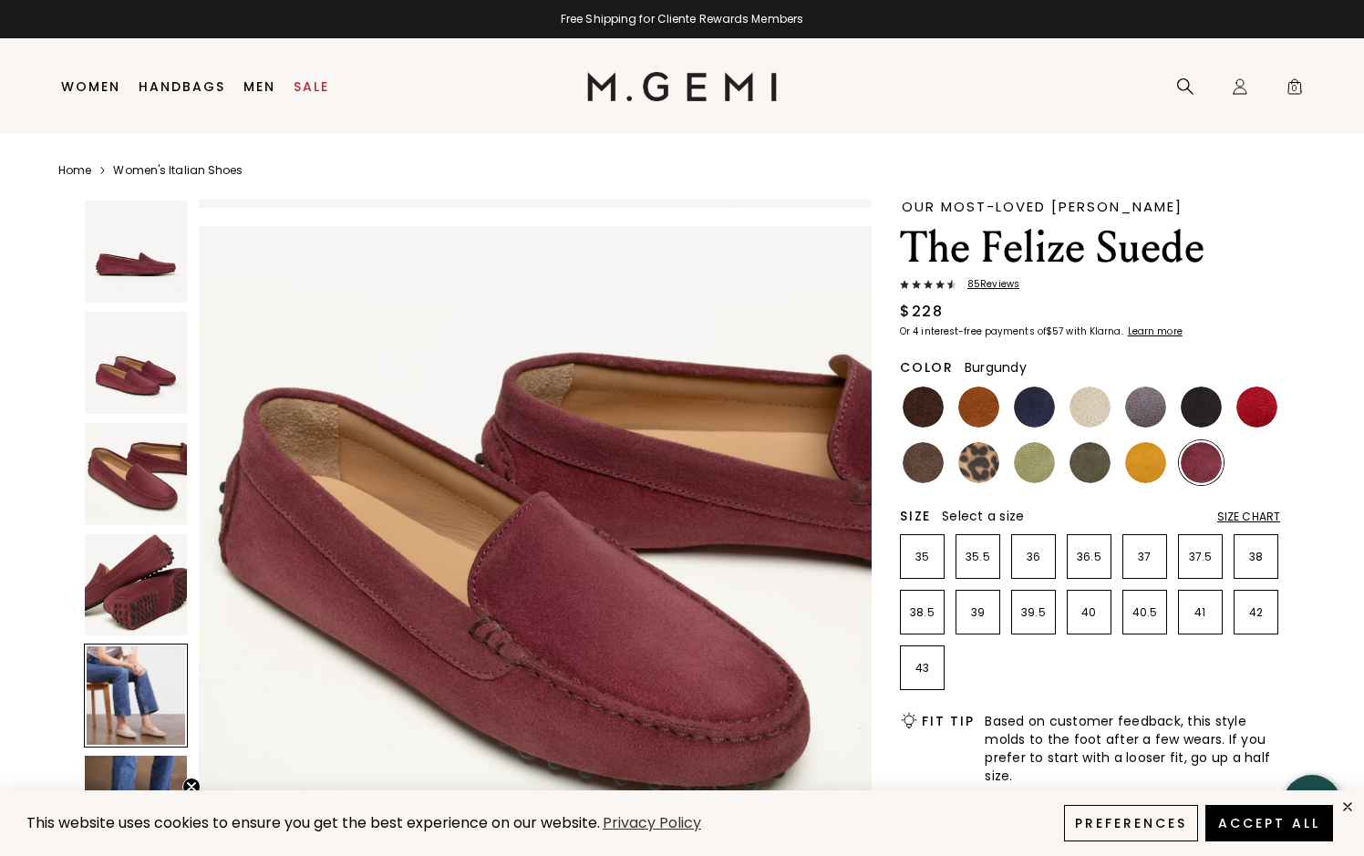
click at [124, 566] on img at bounding box center [136, 585] width 102 height 102
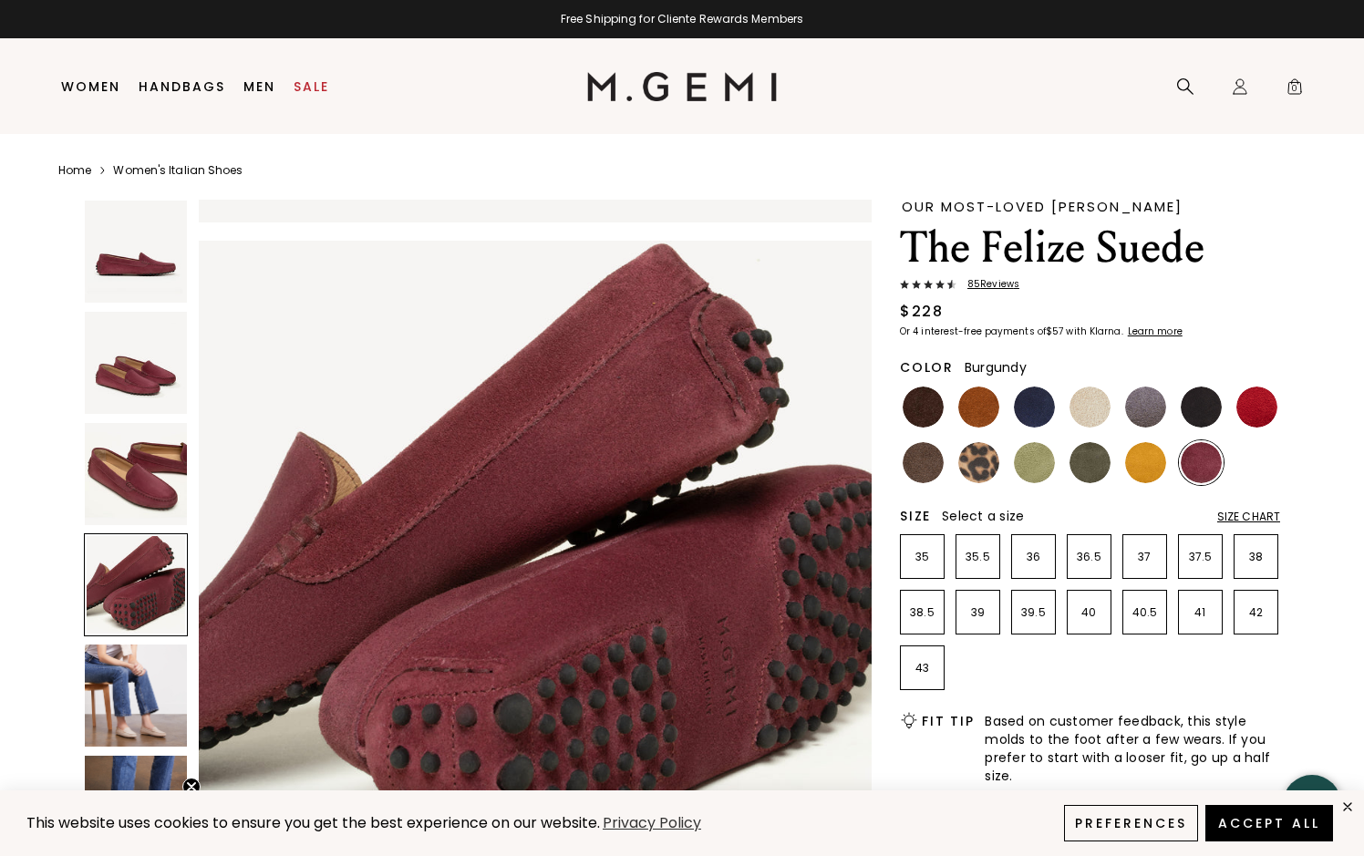
click at [124, 489] on img at bounding box center [136, 474] width 102 height 102
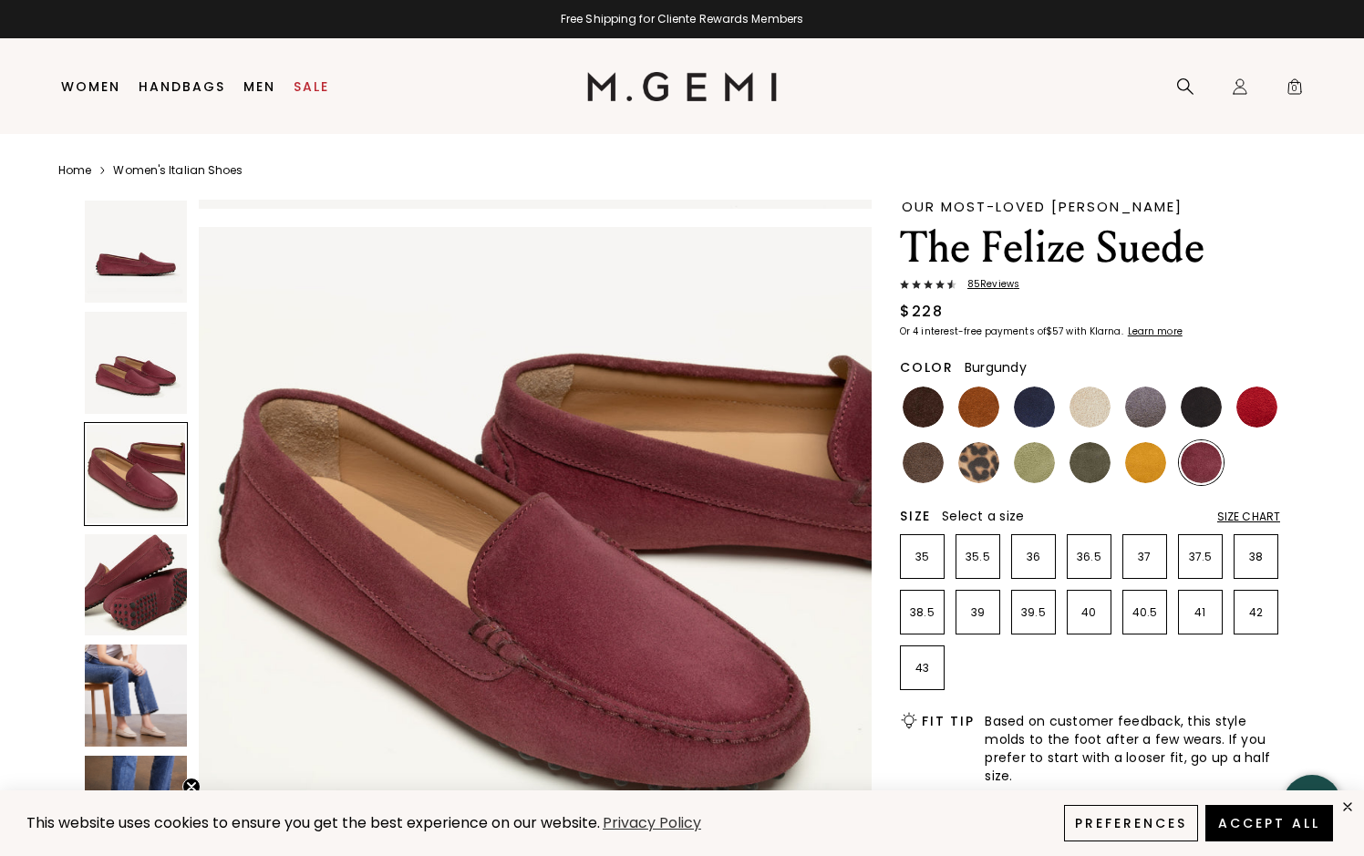
click at [144, 366] on img at bounding box center [136, 363] width 102 height 102
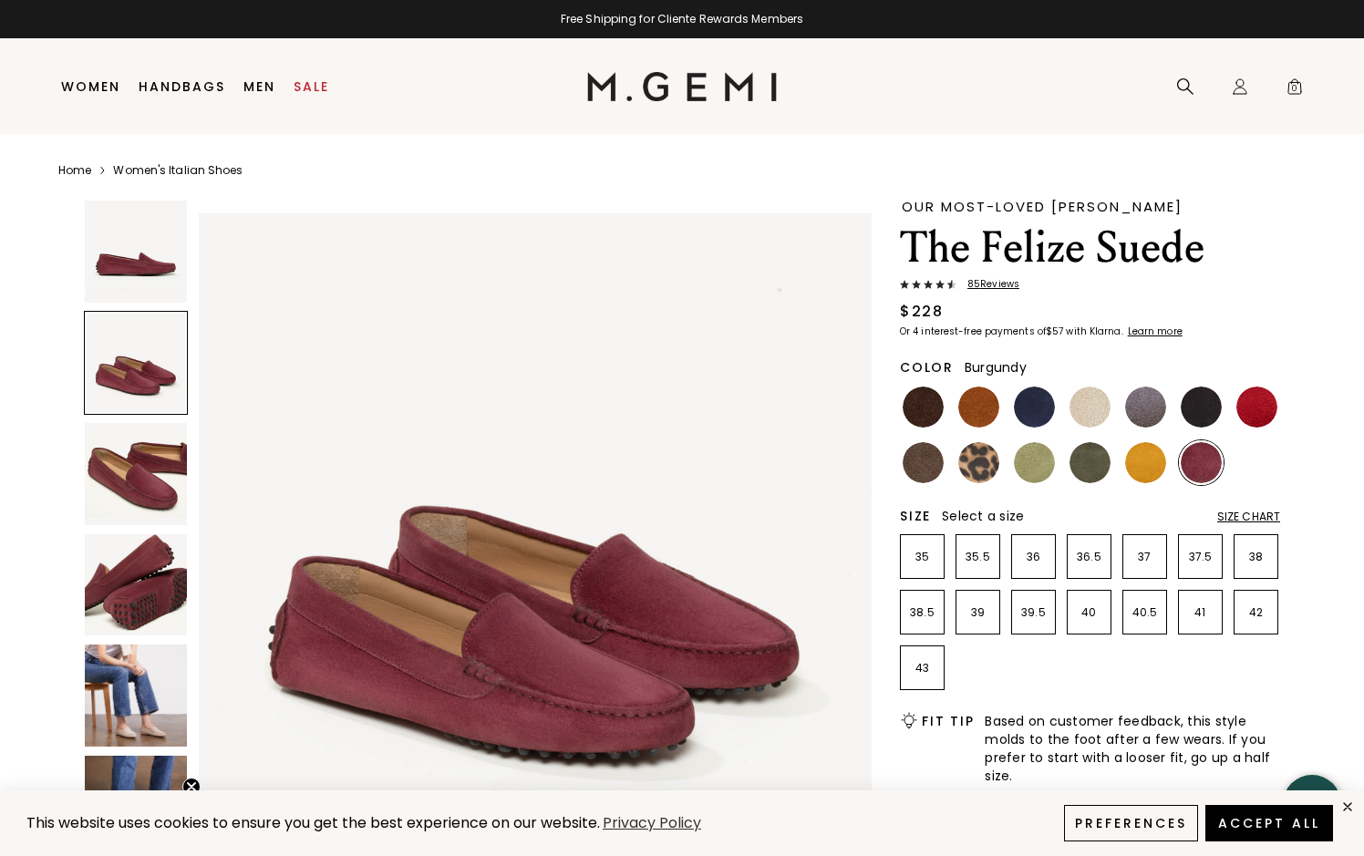
click at [146, 276] on img at bounding box center [136, 252] width 102 height 102
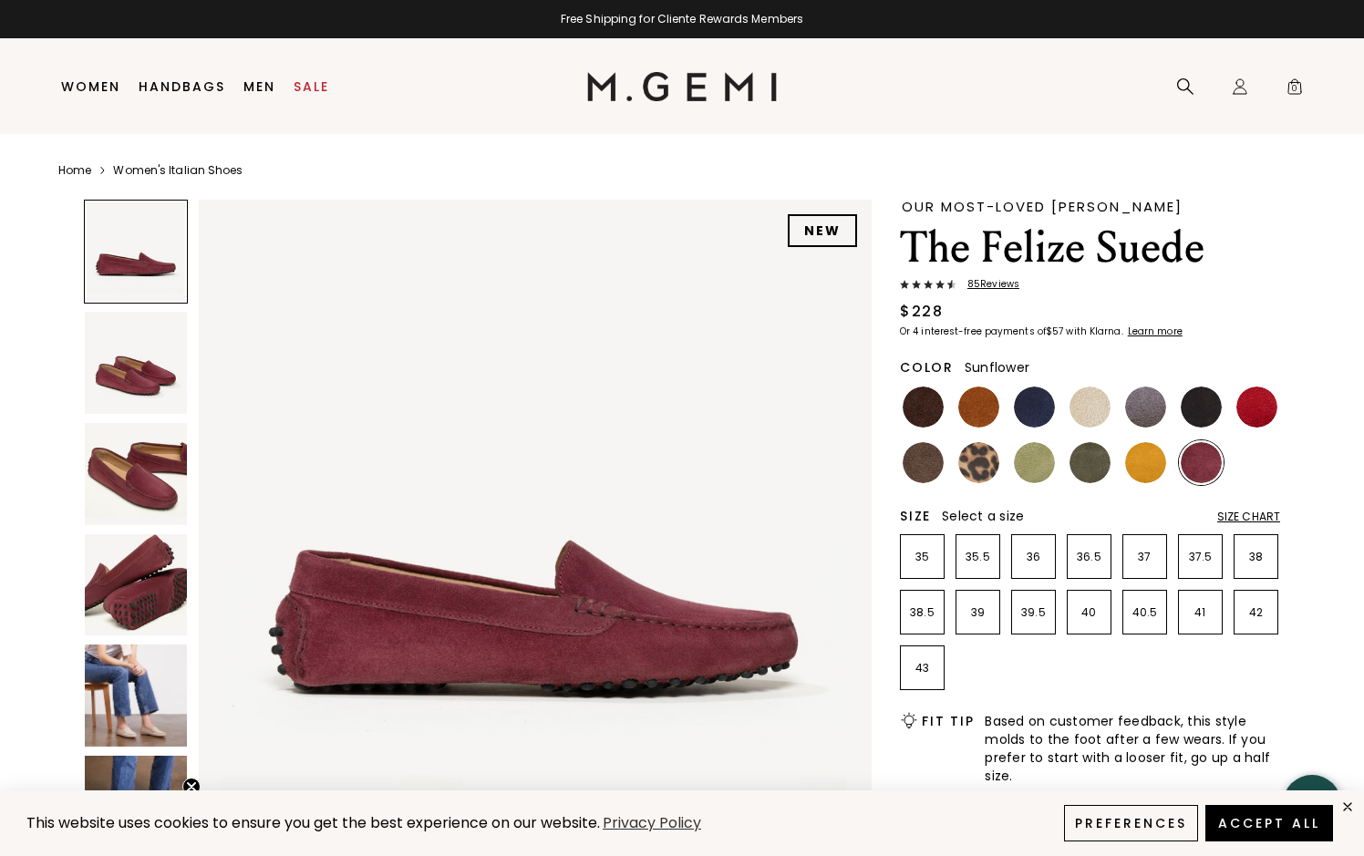
click at [1137, 469] on img at bounding box center [1145, 462] width 41 height 41
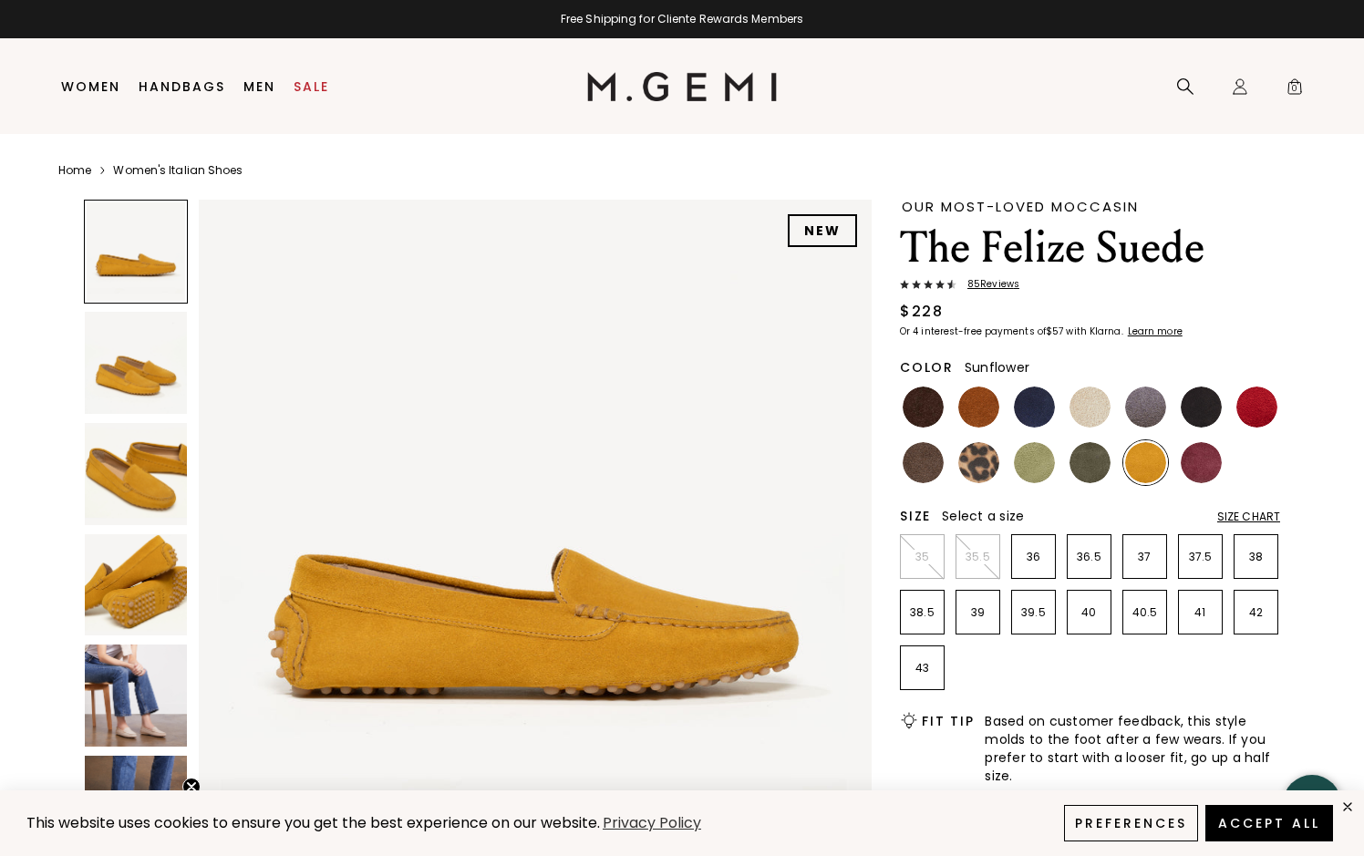
click at [118, 597] on img at bounding box center [136, 585] width 102 height 102
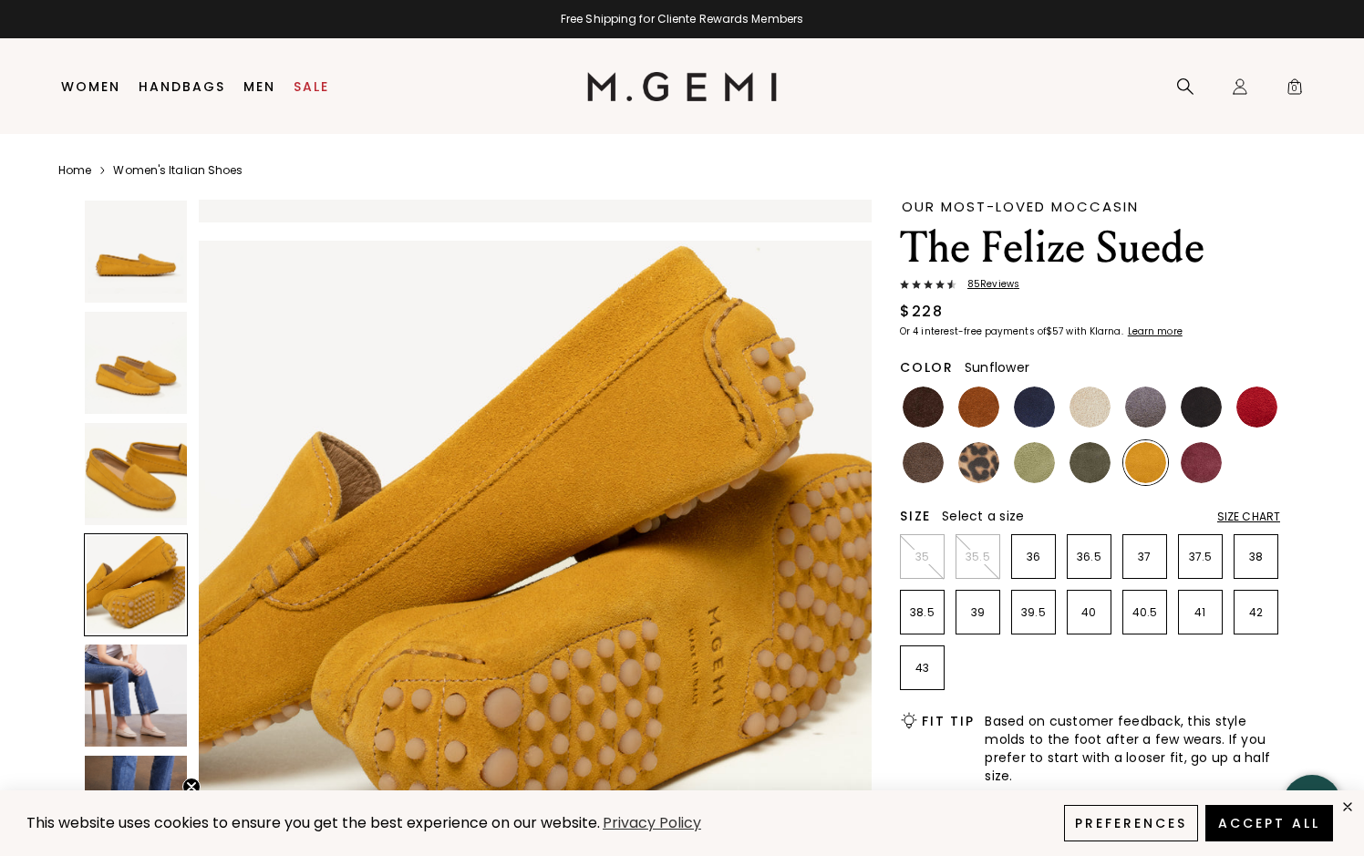
click at [139, 484] on img at bounding box center [136, 474] width 102 height 102
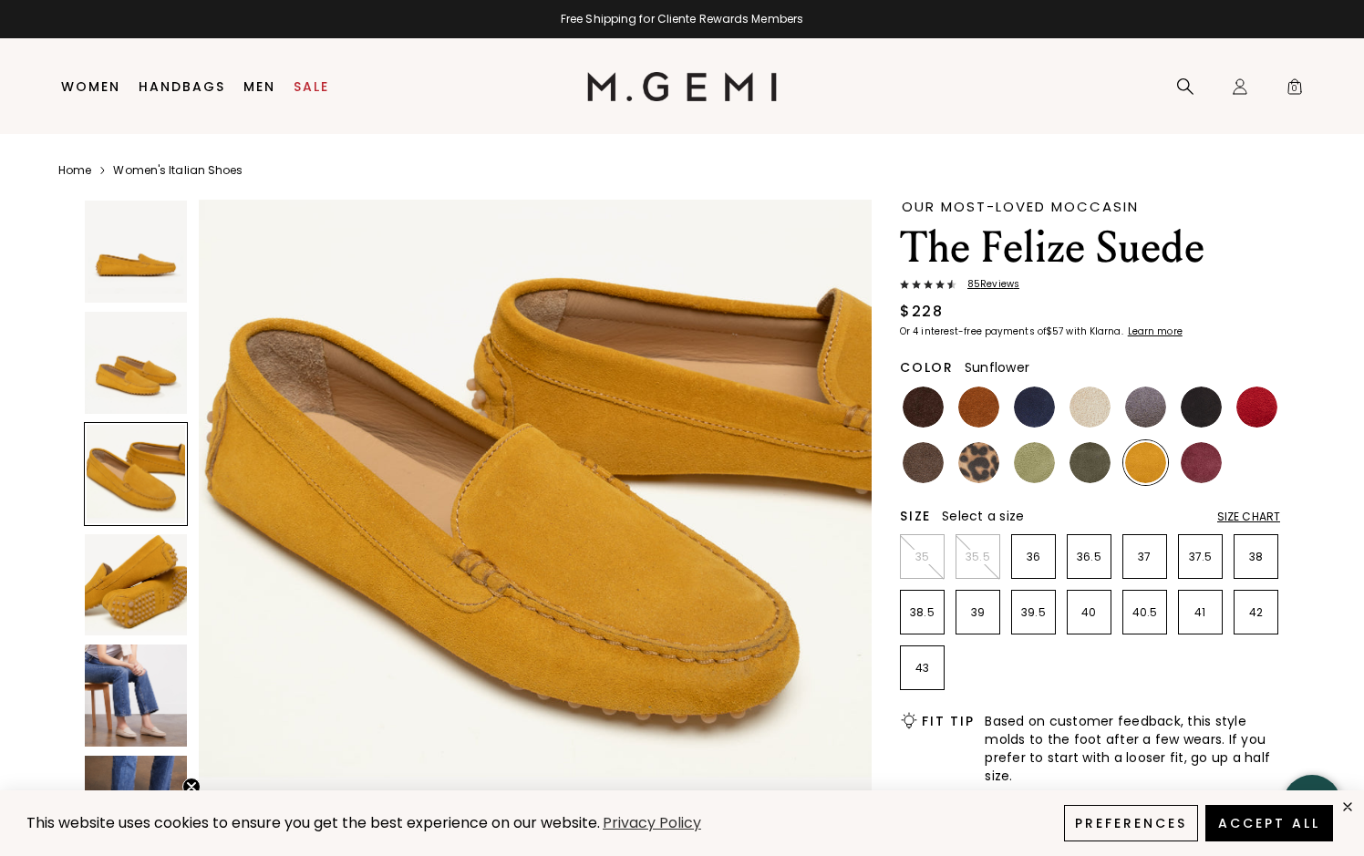
scroll to position [1355, 0]
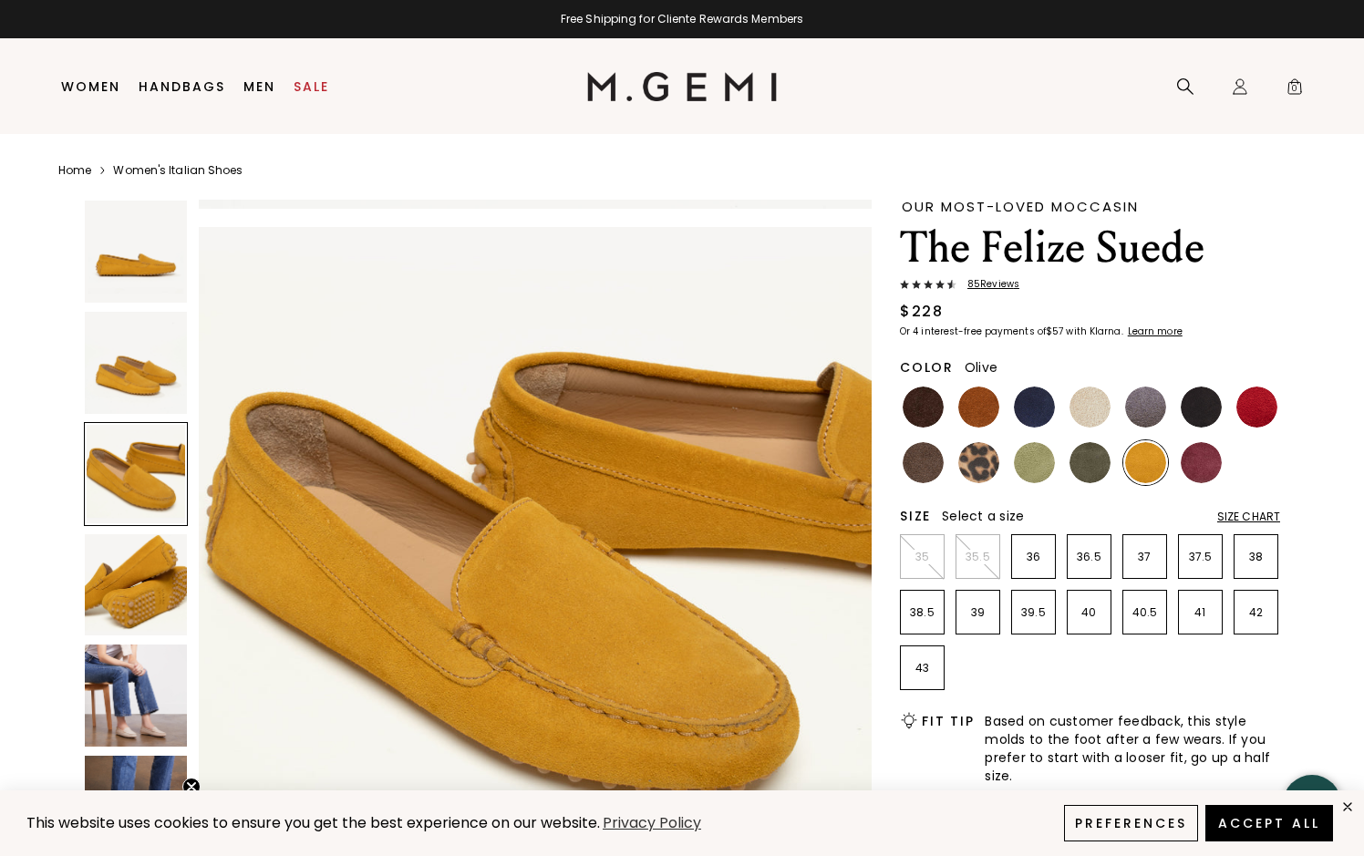
click at [1096, 468] on img at bounding box center [1089, 462] width 41 height 41
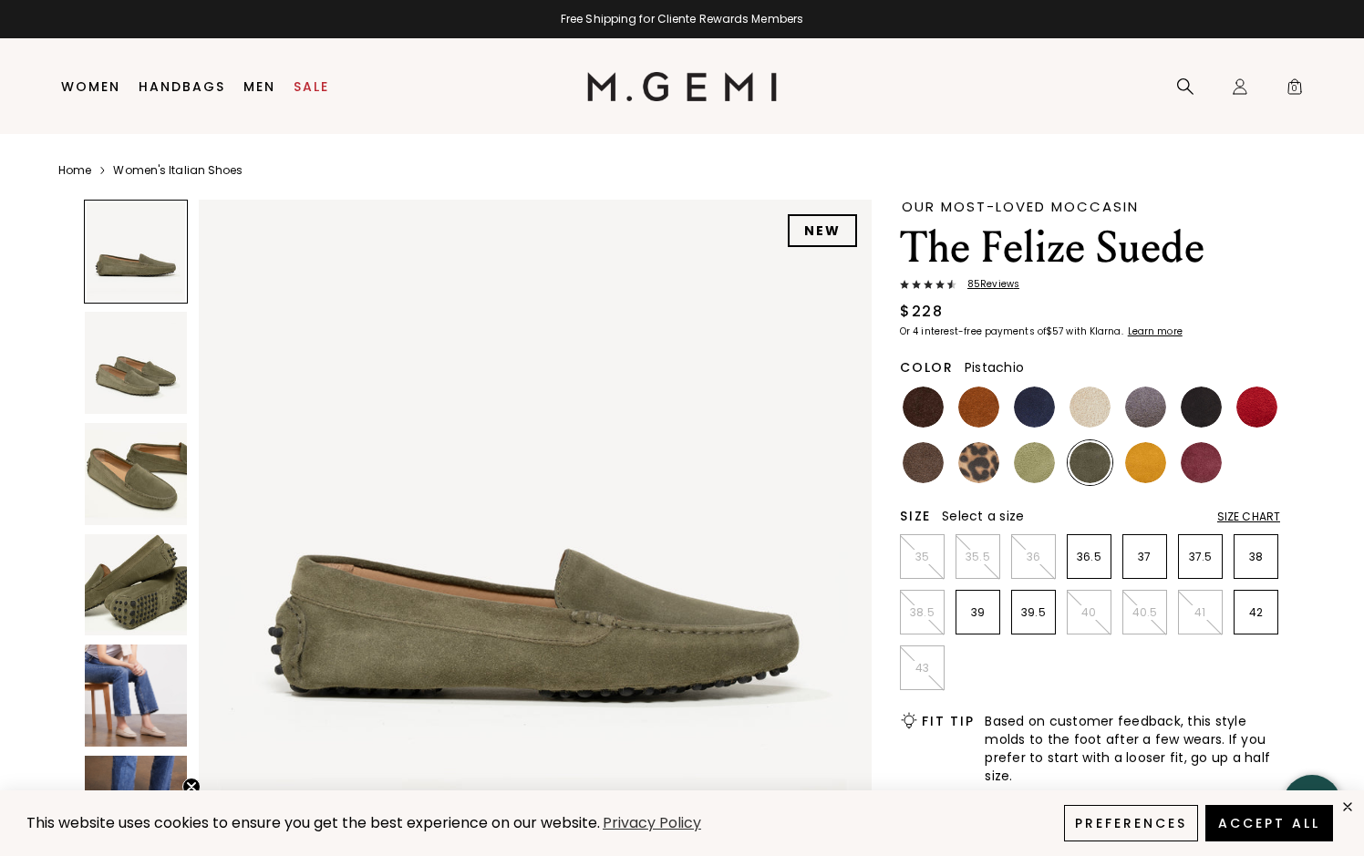
click at [1046, 468] on img at bounding box center [1034, 462] width 41 height 41
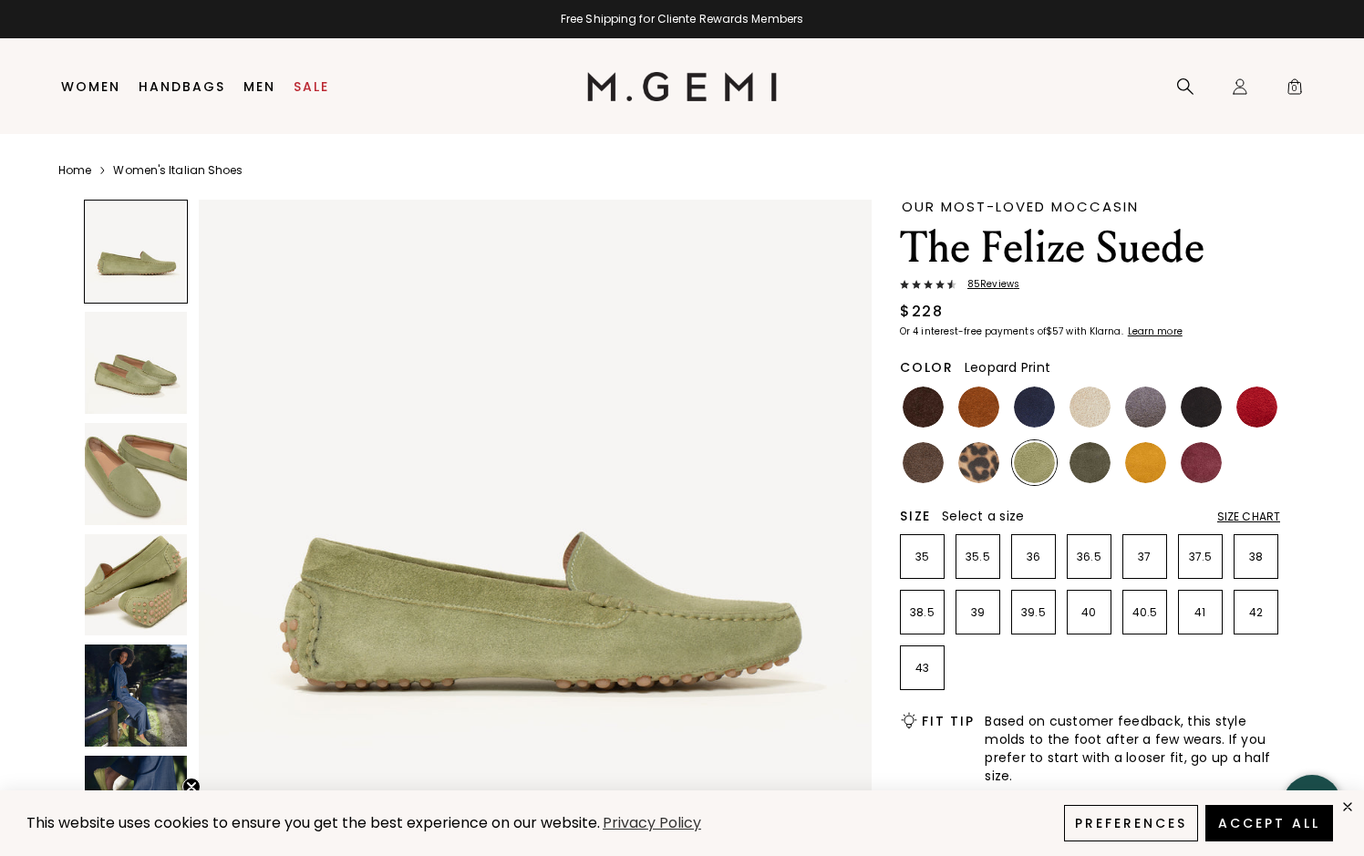
click at [994, 468] on img at bounding box center [978, 462] width 41 height 41
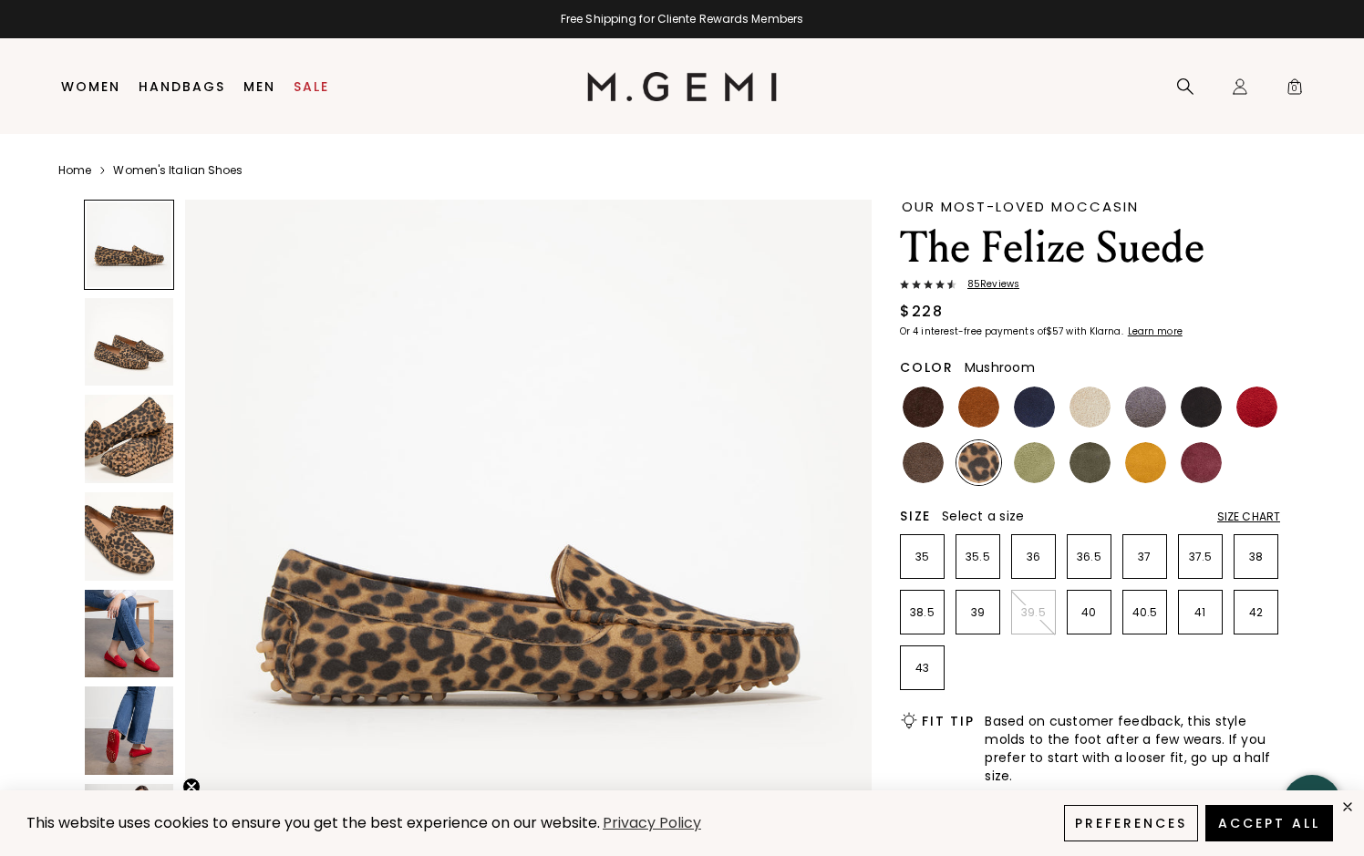
click at [933, 466] on img at bounding box center [922, 462] width 41 height 41
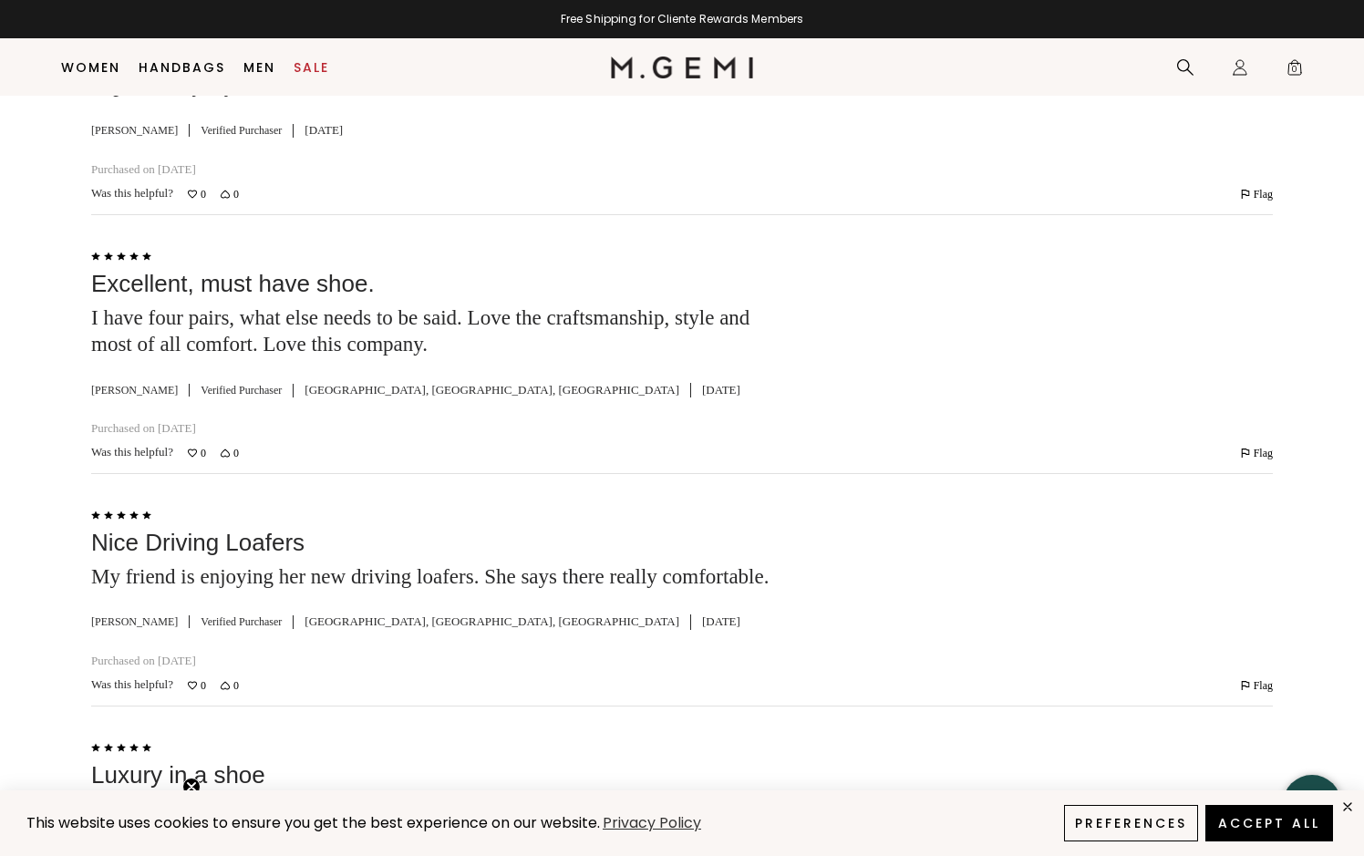
scroll to position [4611, 0]
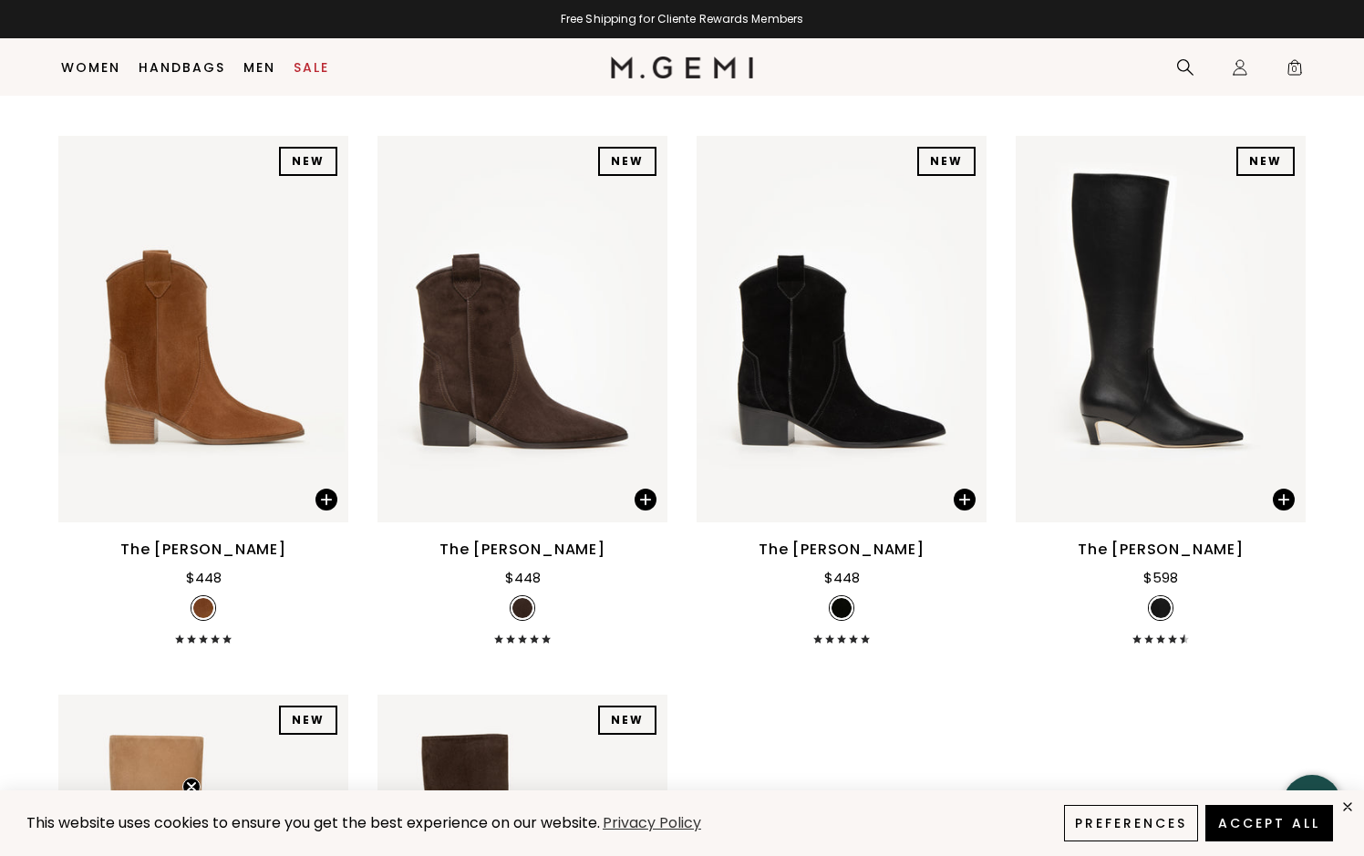
scroll to position [2332, 0]
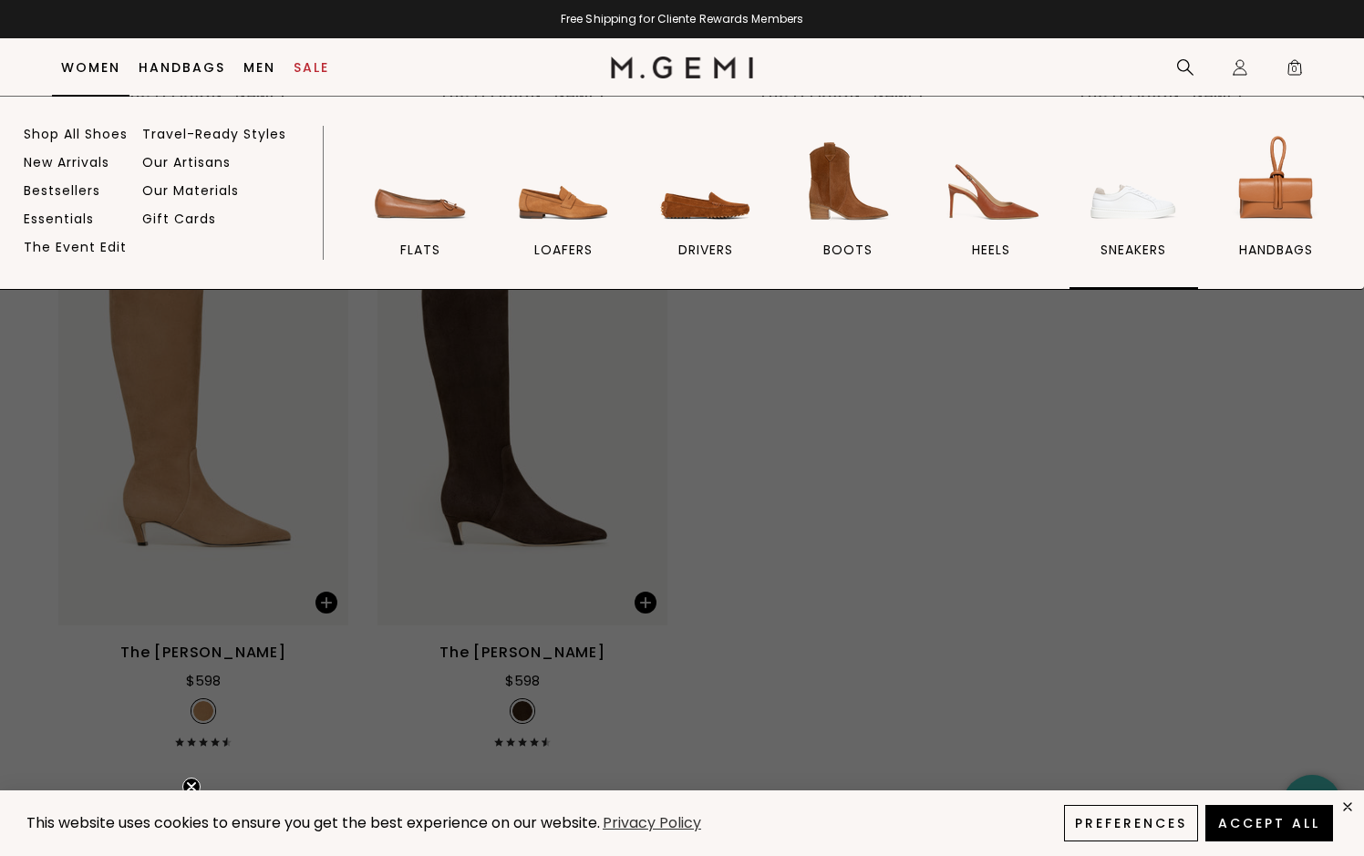
click at [1098, 206] on img at bounding box center [1133, 181] width 102 height 102
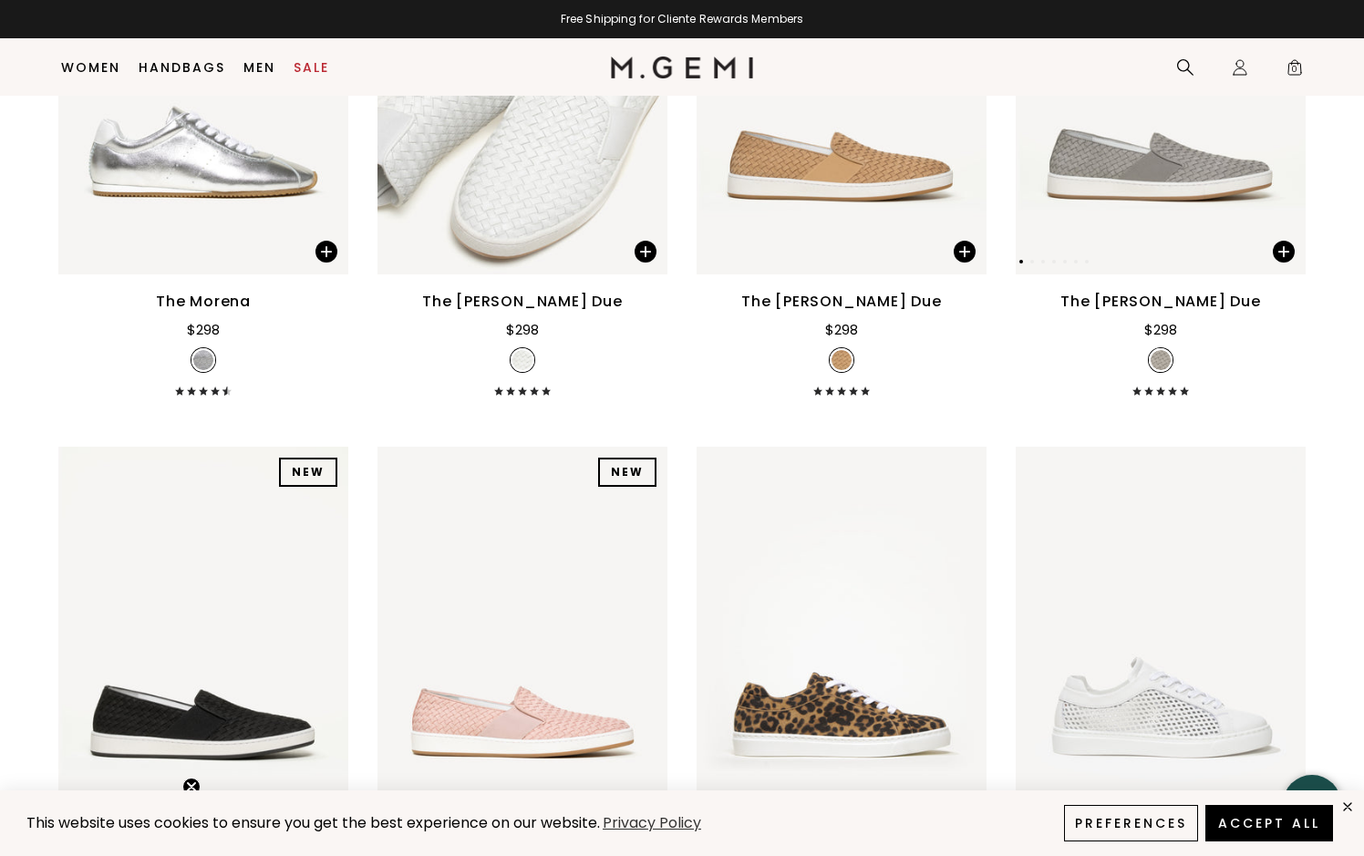
scroll to position [1420, 0]
